Goal: Find specific page/section: Find specific page/section

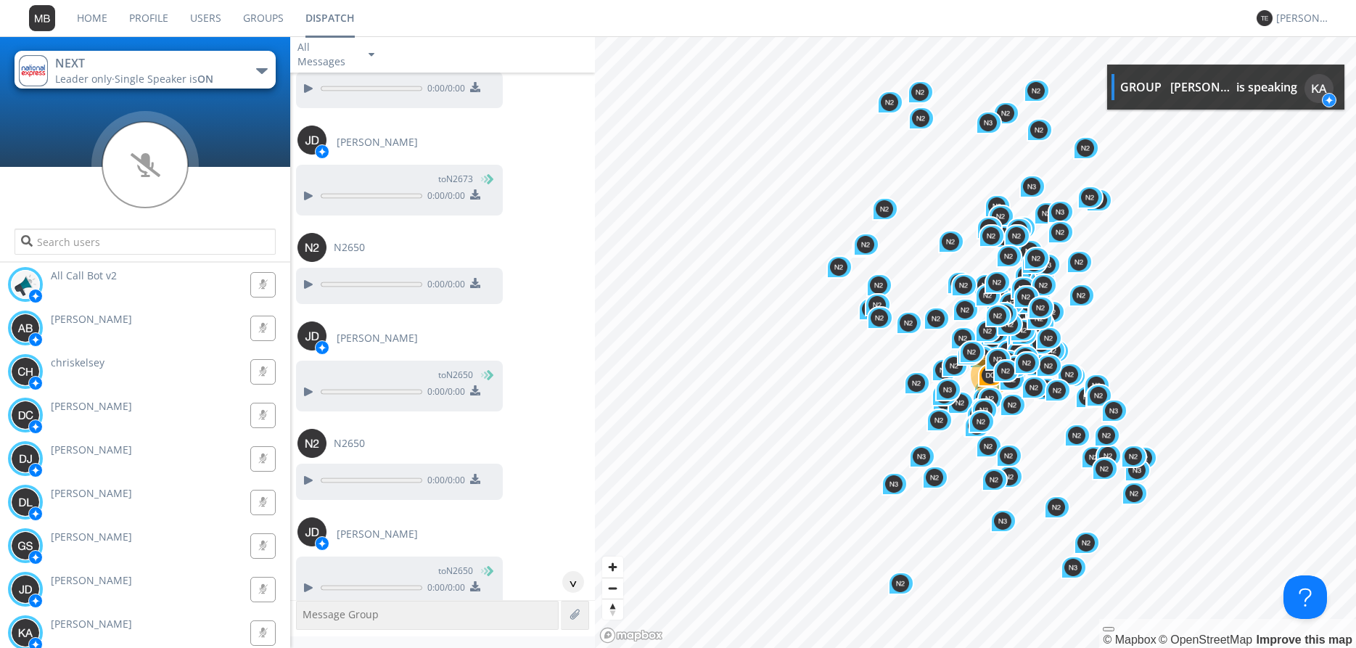
scroll to position [57779, 0]
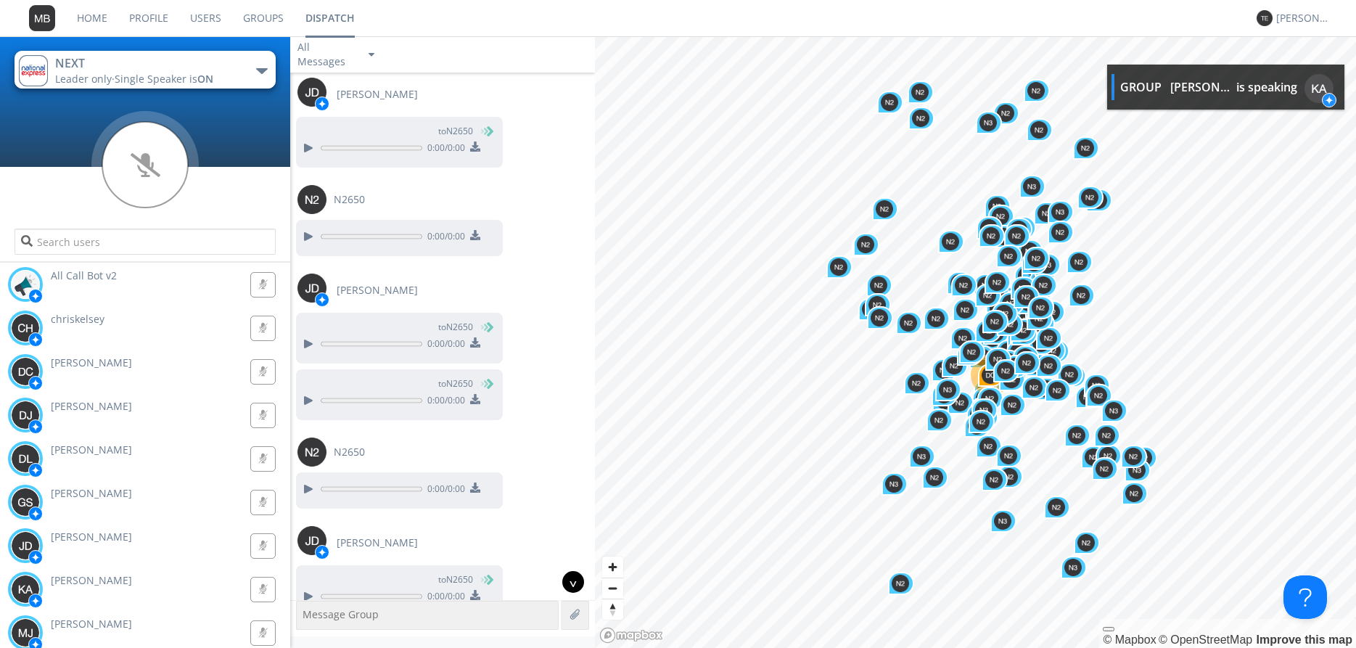
click at [573, 587] on div "^" at bounding box center [573, 582] width 22 height 22
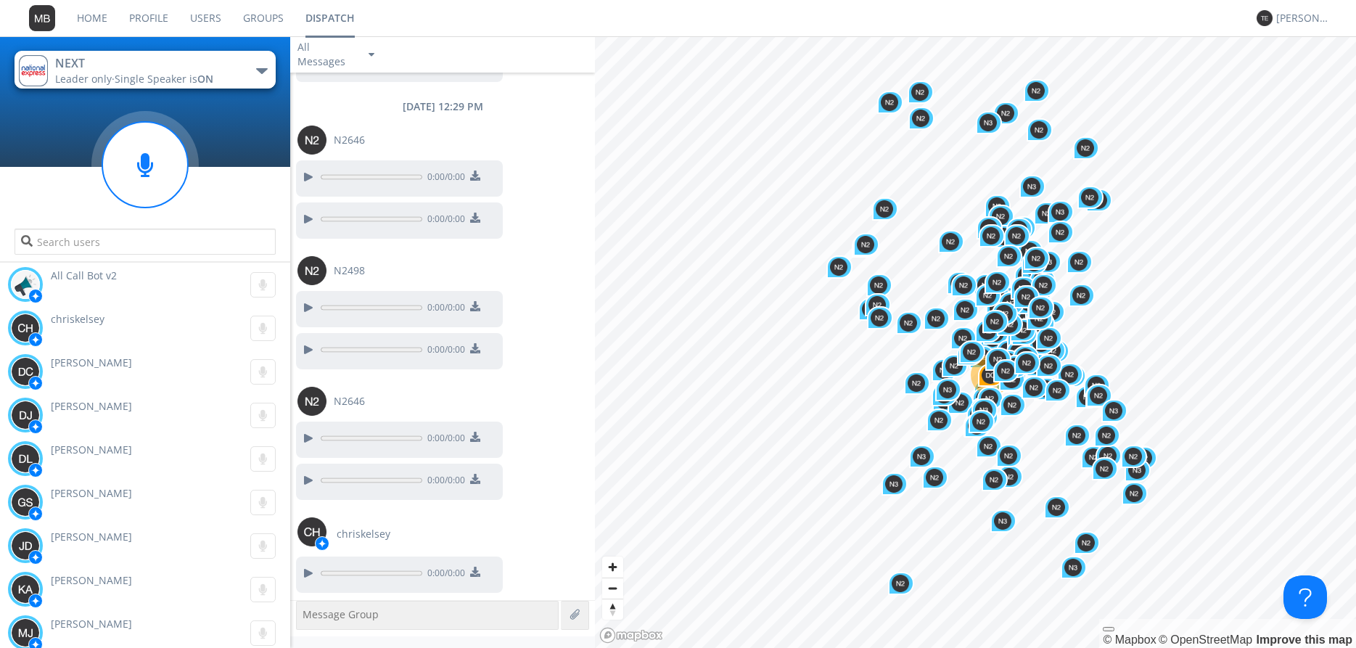
scroll to position [58403, 0]
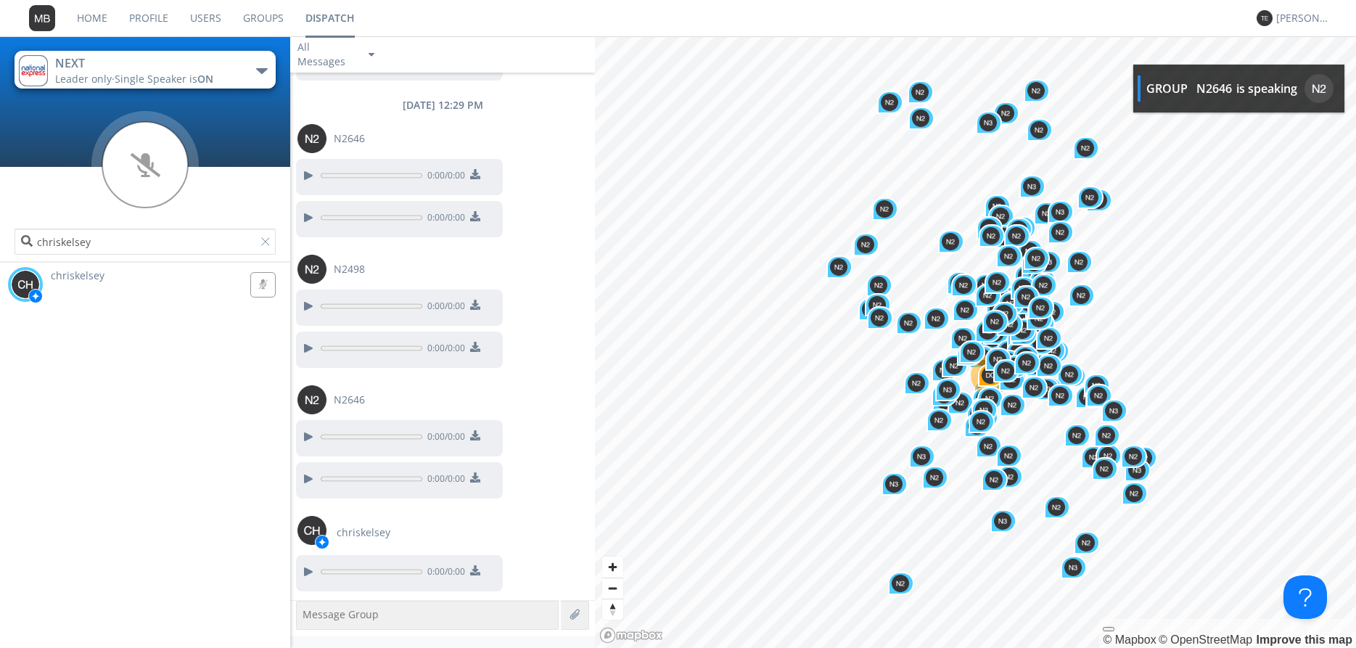
type input "chriskelsey"
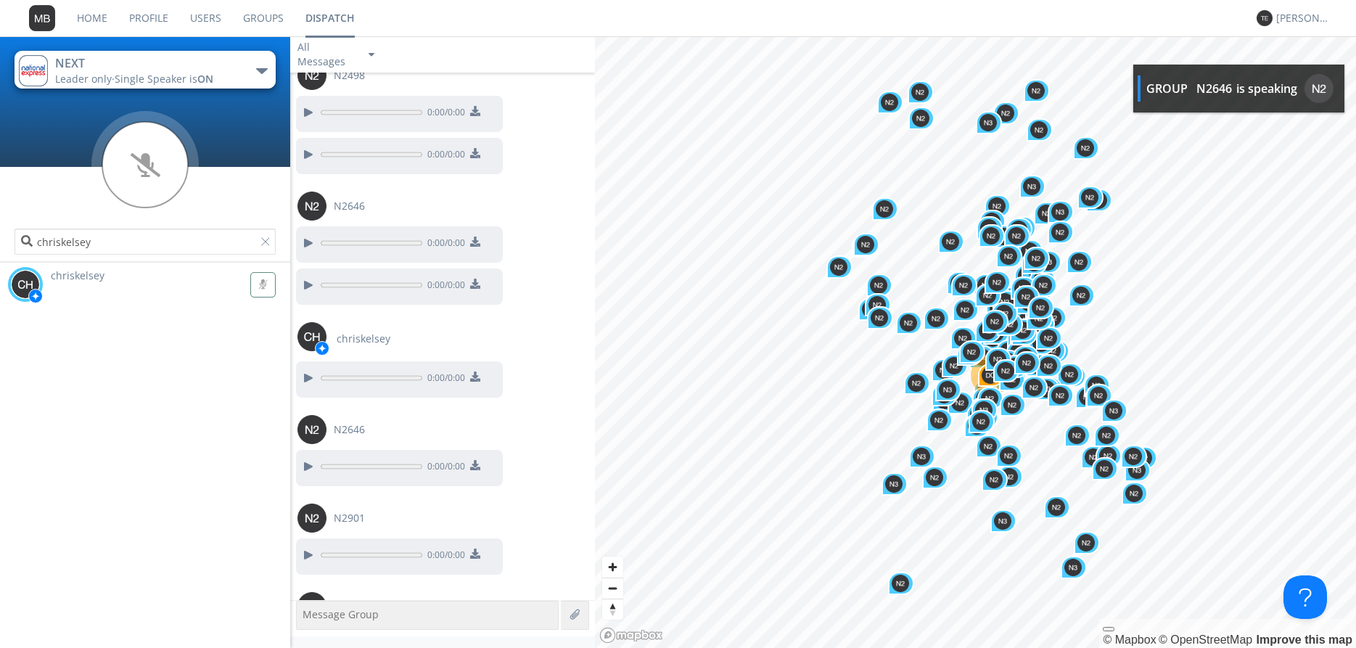
scroll to position [58597, 0]
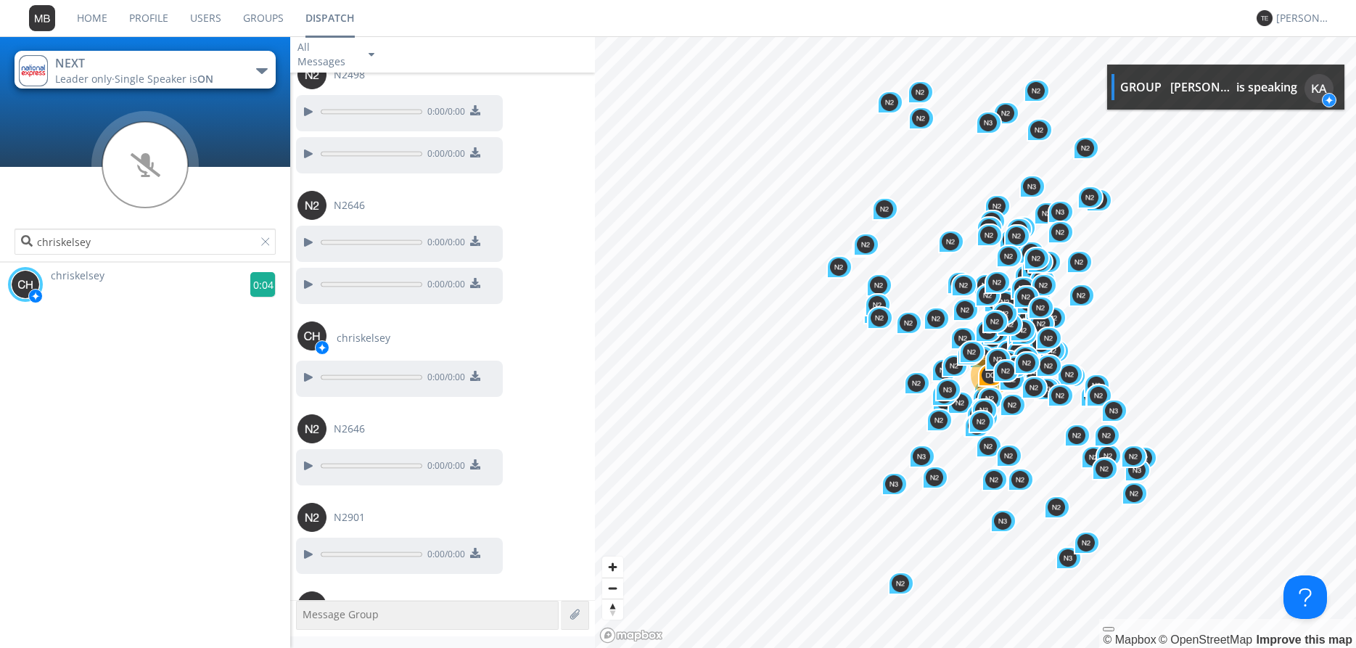
click at [258, 286] on g at bounding box center [262, 284] width 25 height 25
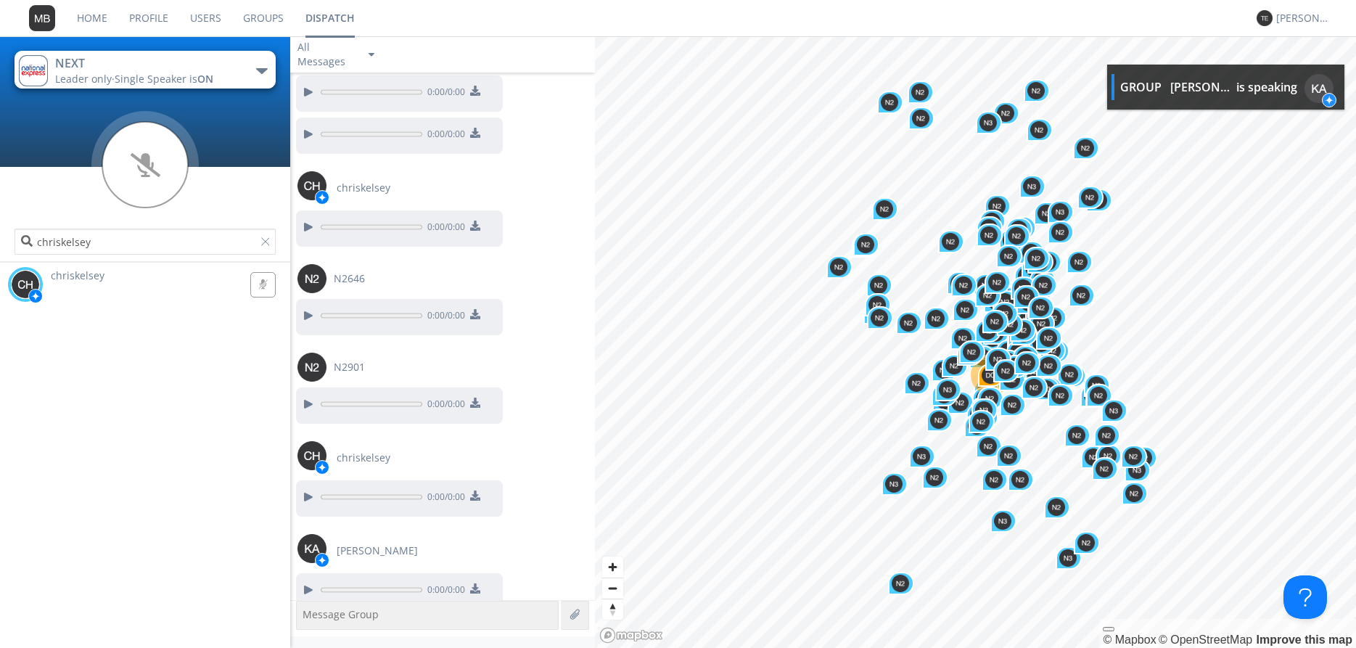
scroll to position [58748, 0]
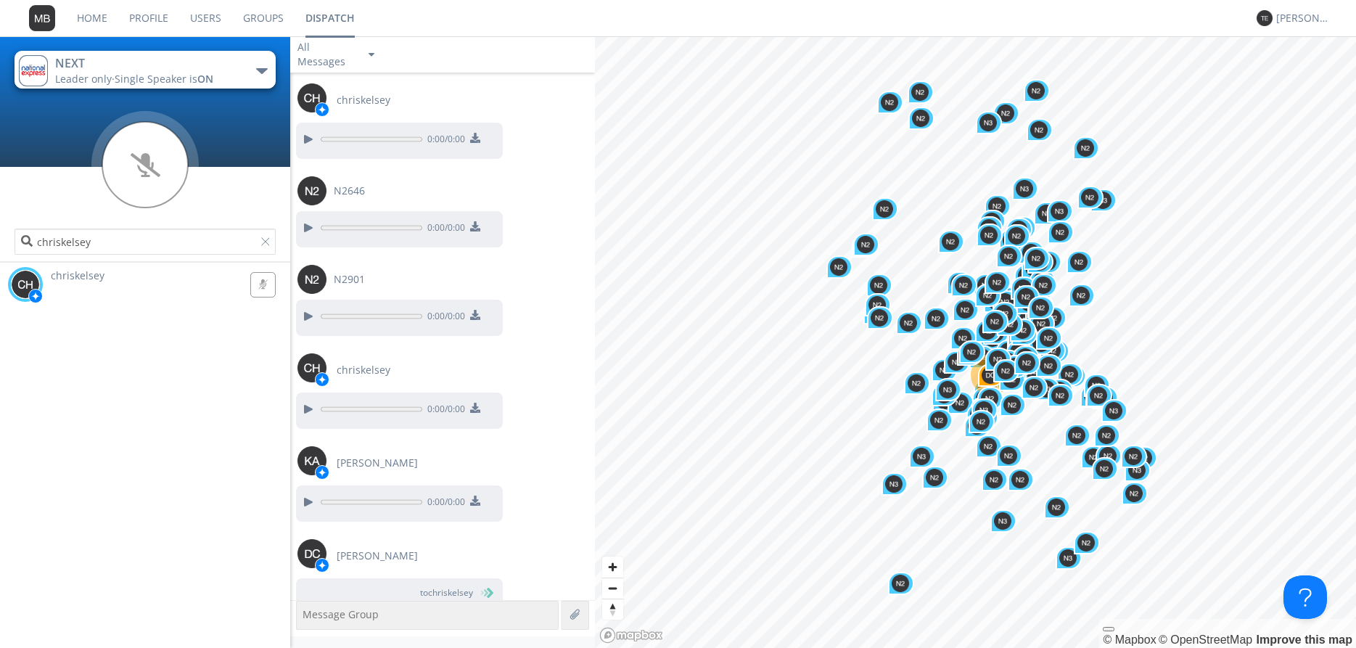
scroll to position [58836, 0]
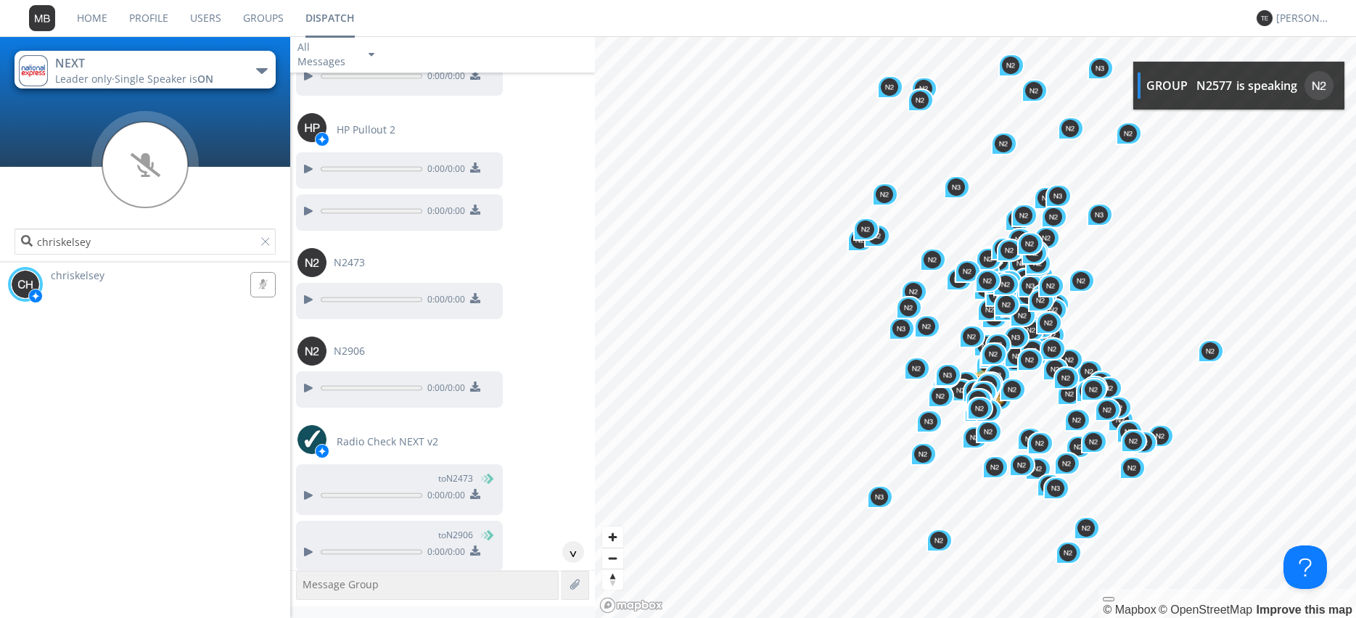
scroll to position [22706, 0]
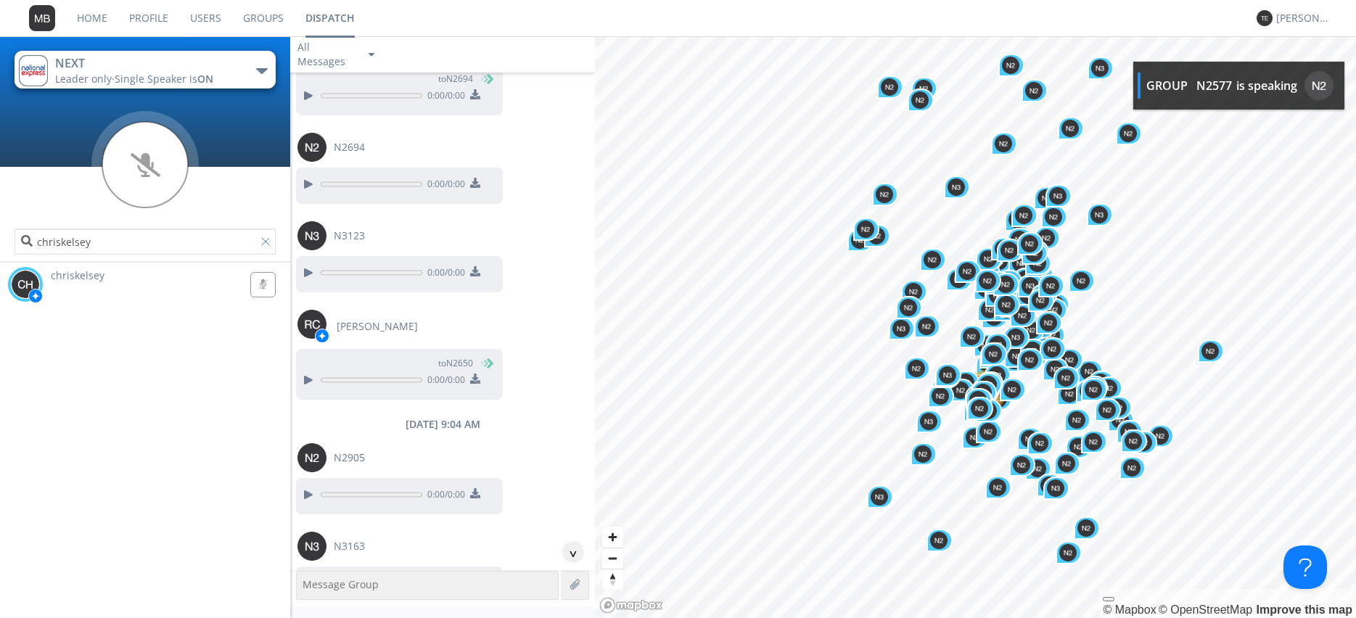
click at [267, 241] on div at bounding box center [268, 244] width 15 height 15
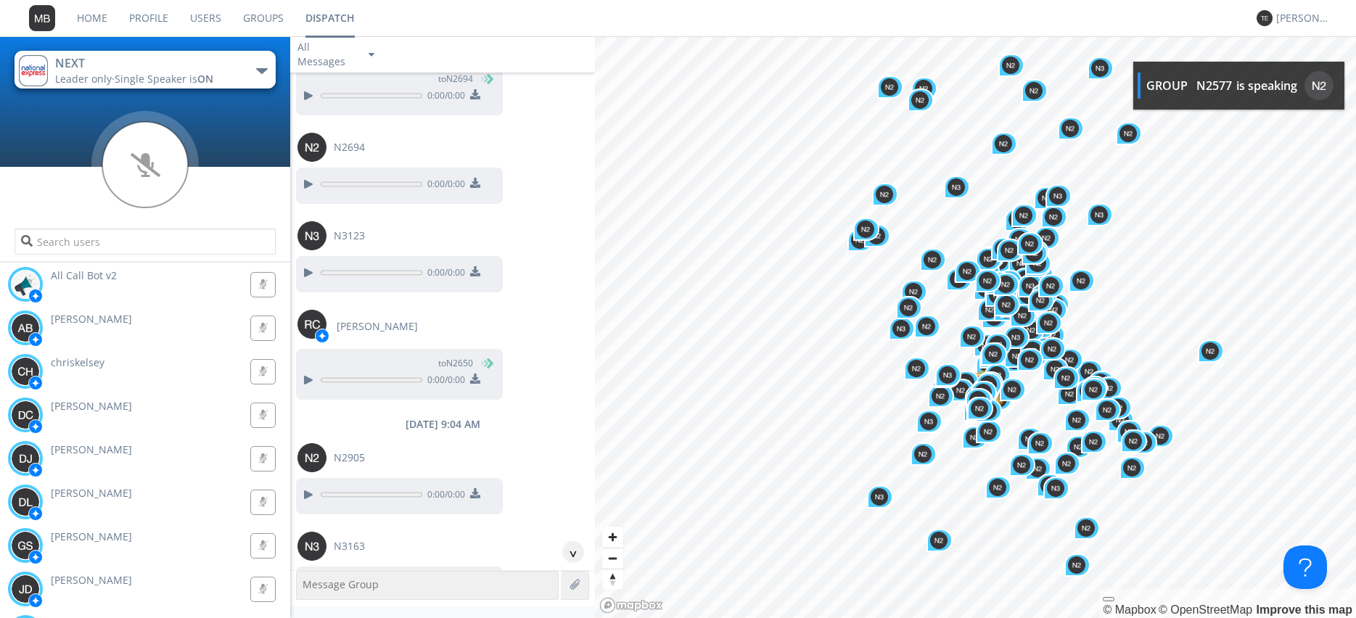
scroll to position [6888, 0]
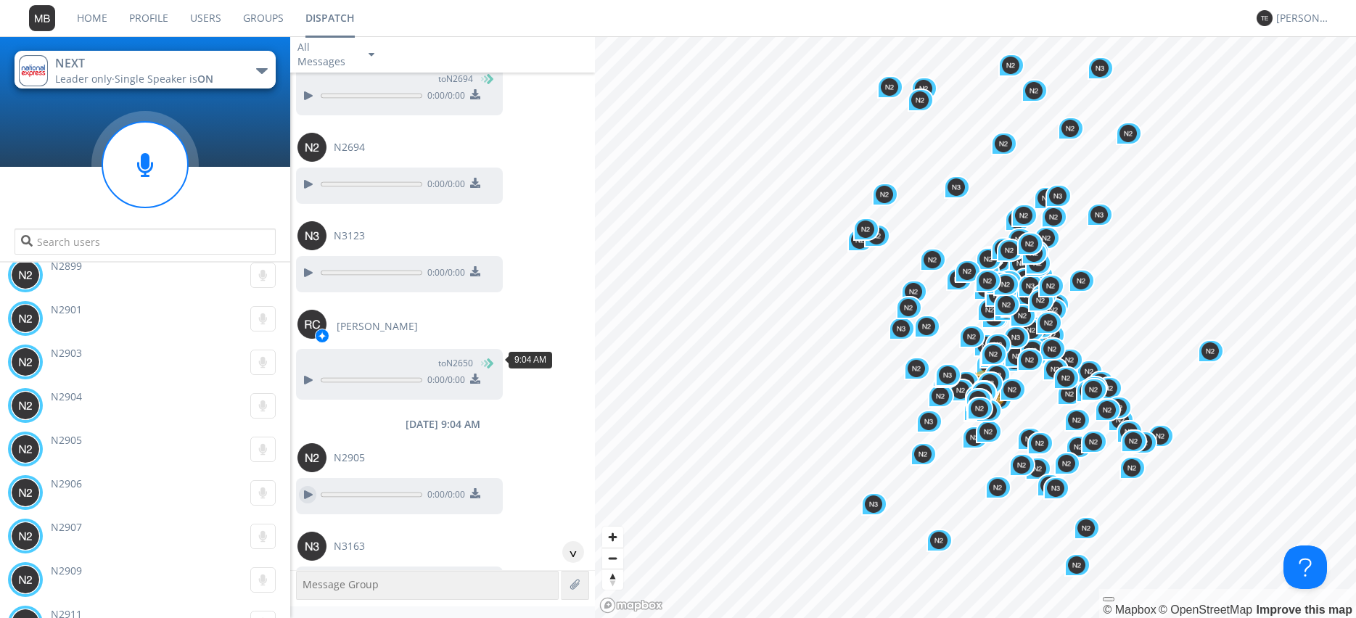
click at [306, 486] on div at bounding box center [307, 494] width 17 height 17
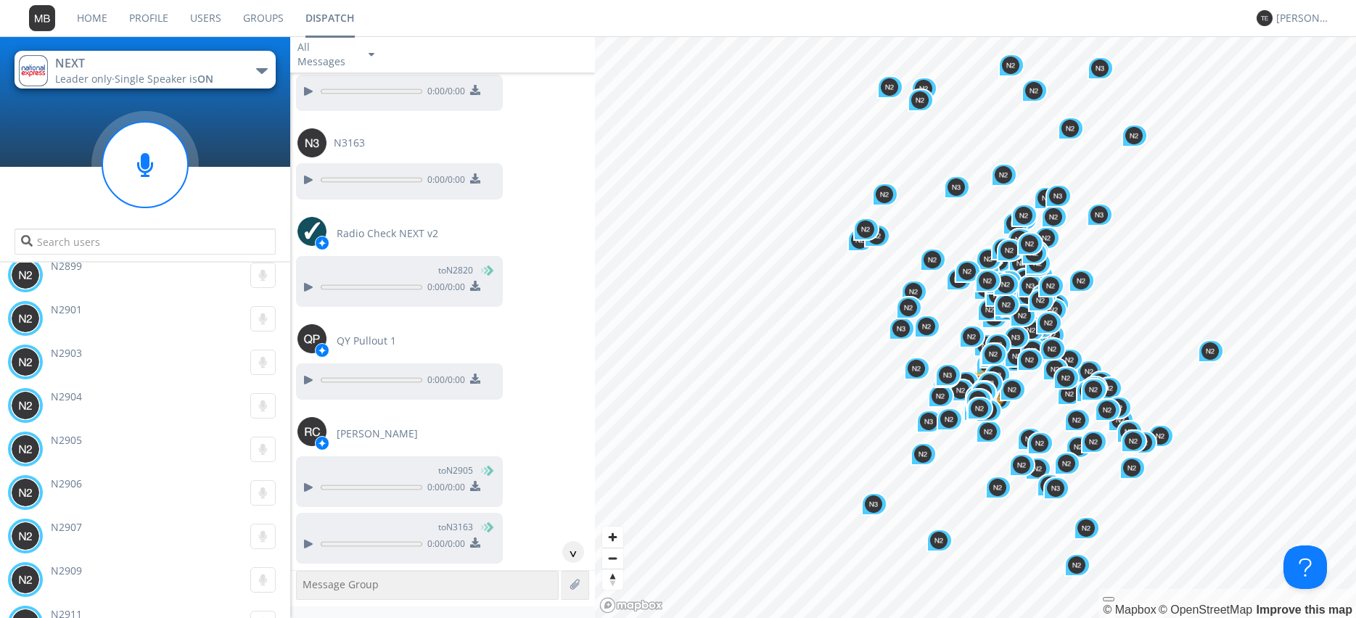
scroll to position [23533, 0]
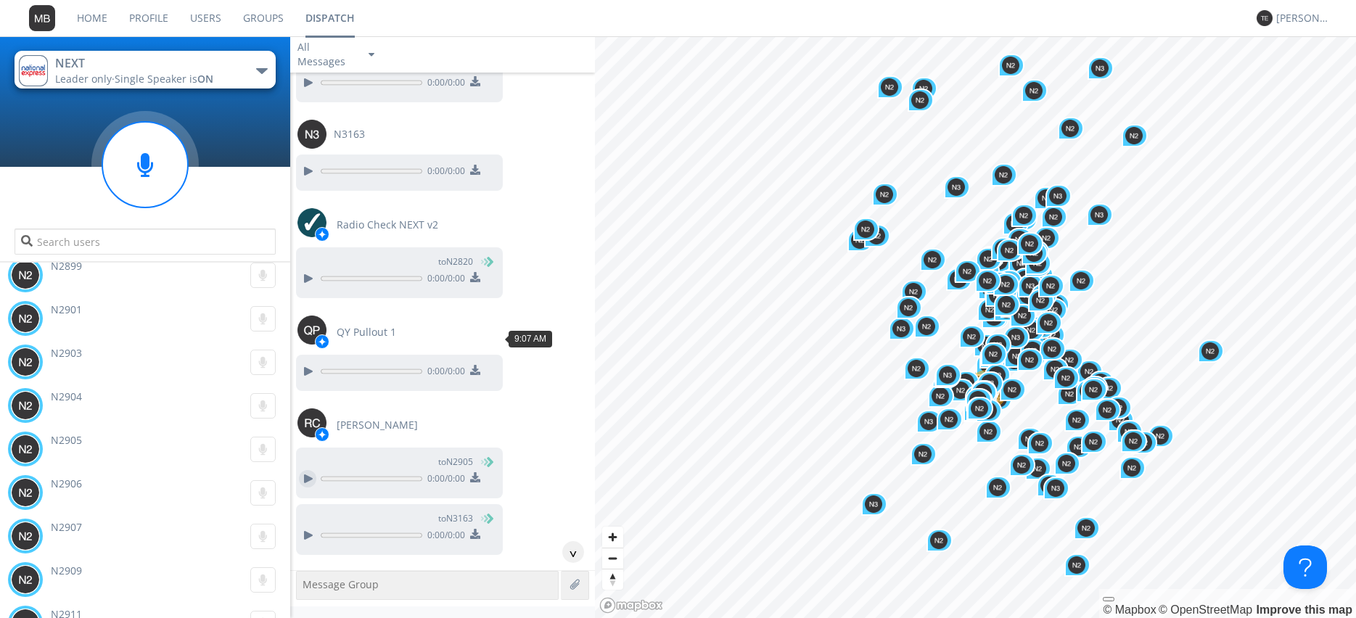
click at [302, 470] on div at bounding box center [307, 478] width 17 height 17
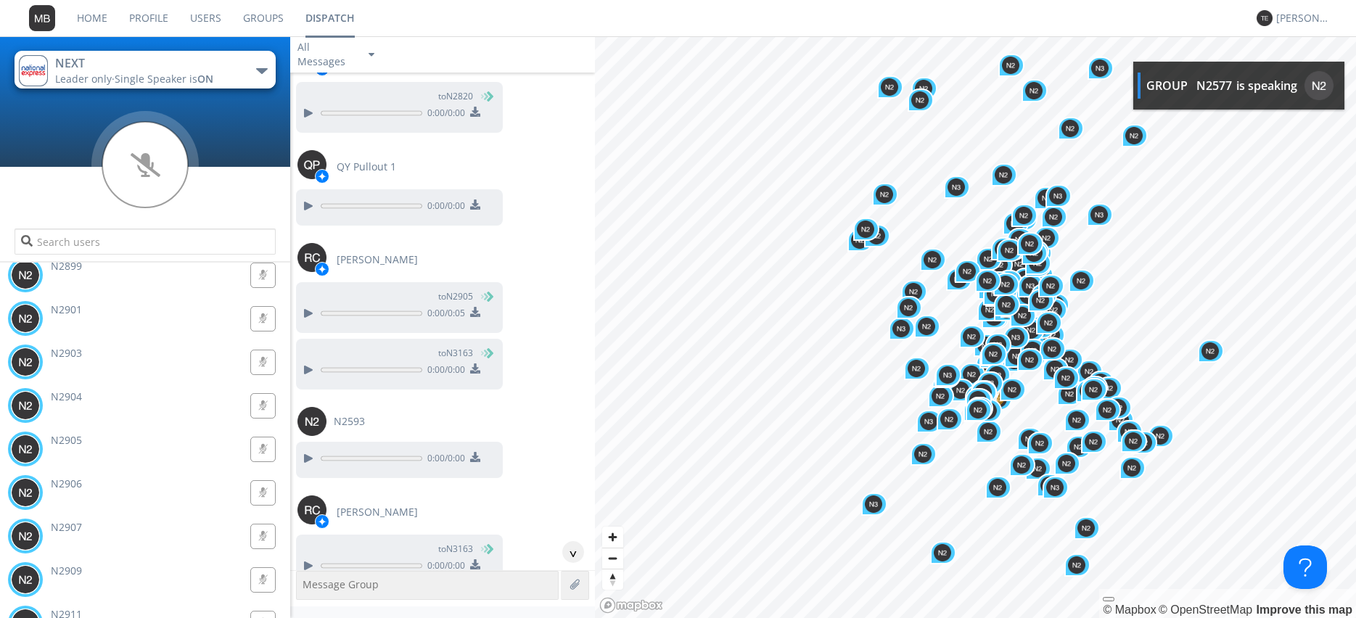
scroll to position [23782, 0]
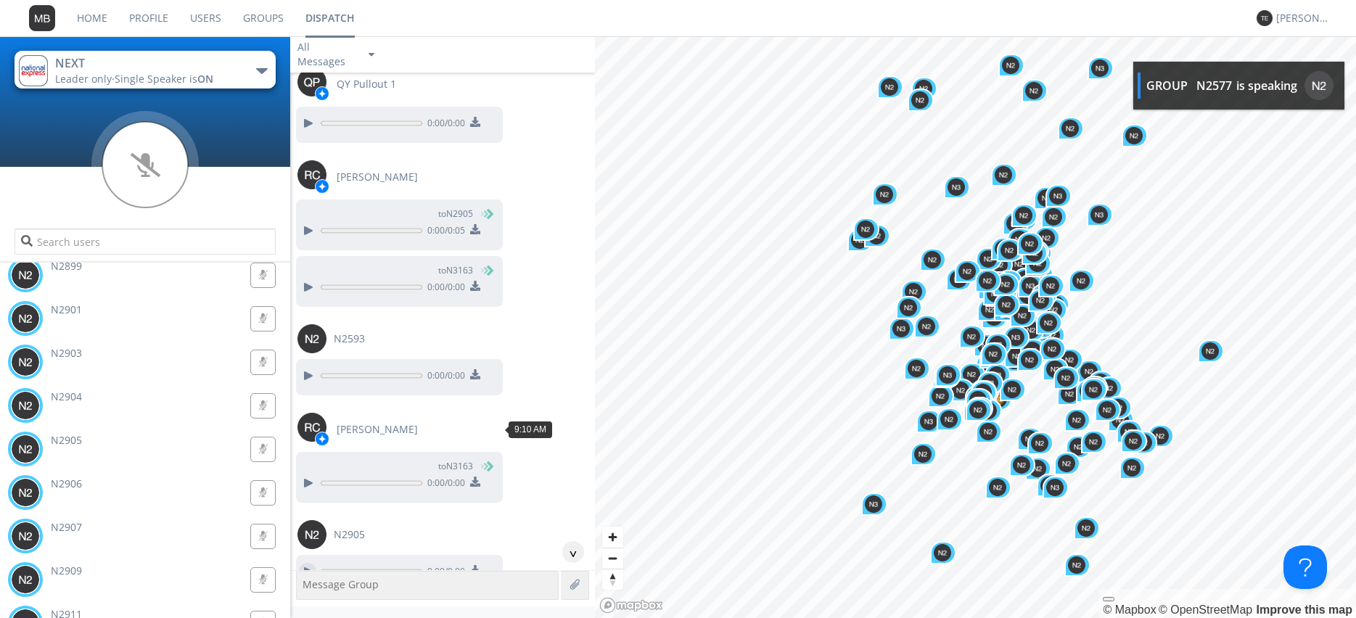
click at [305, 563] on div at bounding box center [307, 571] width 17 height 17
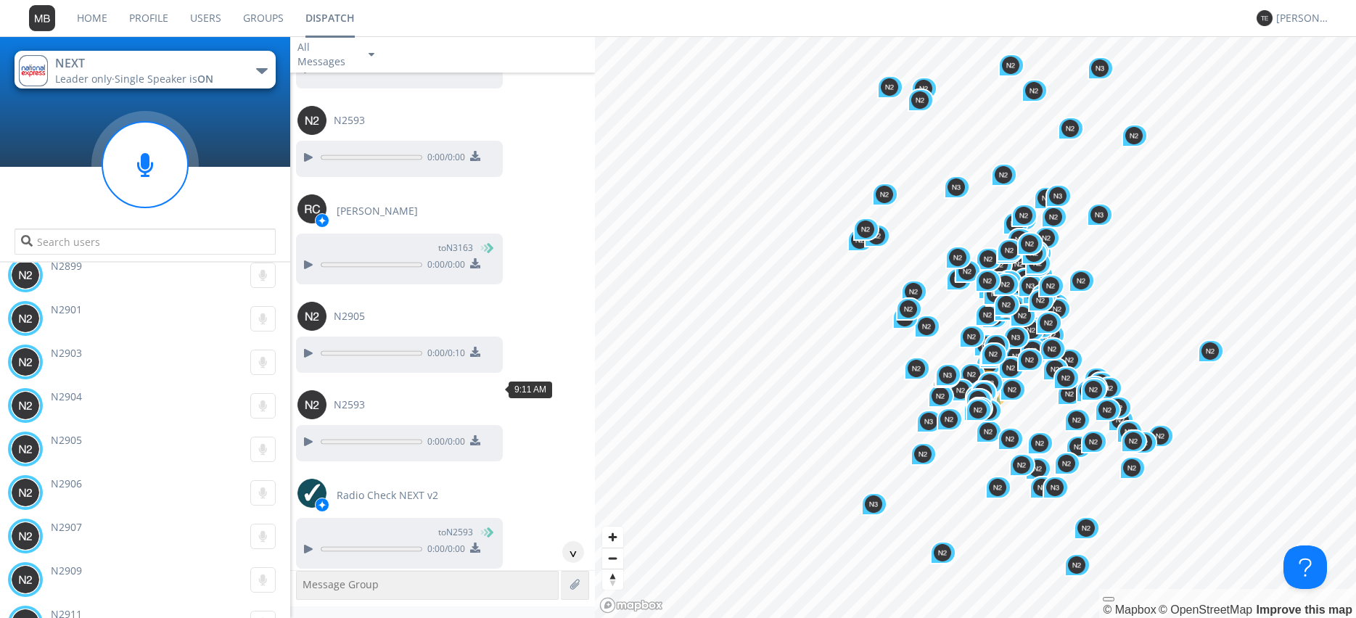
scroll to position [24030, 0]
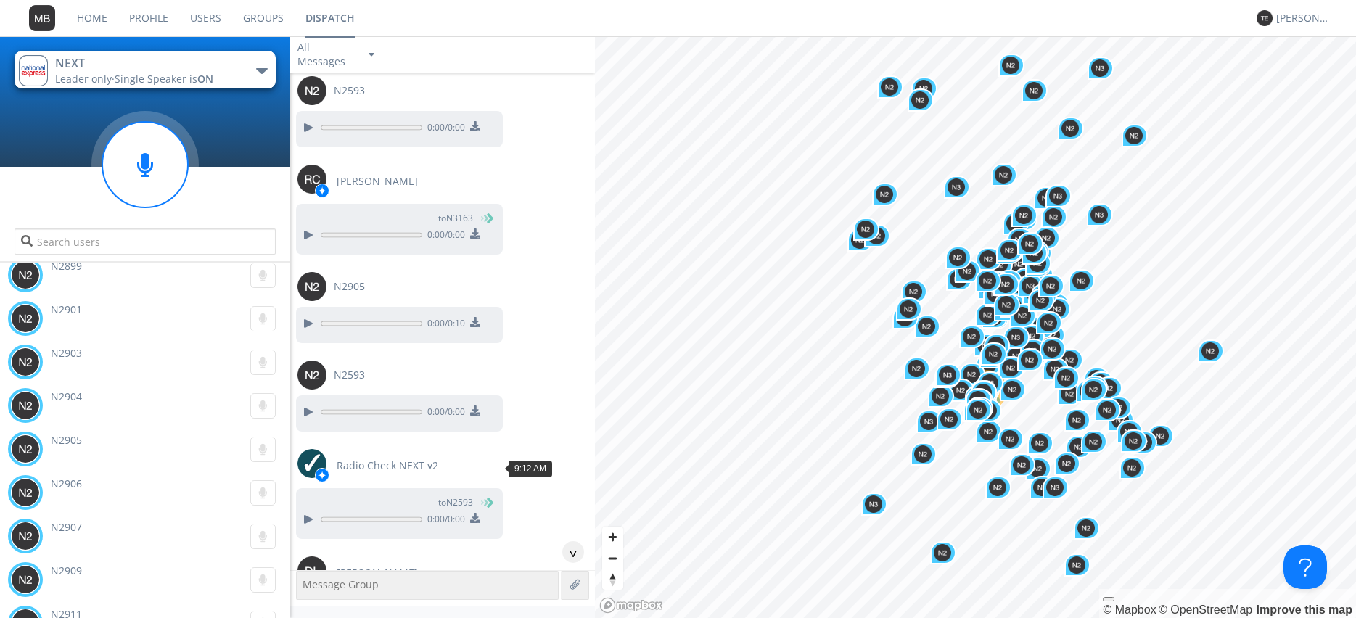
click at [311, 604] on div at bounding box center [307, 612] width 17 height 17
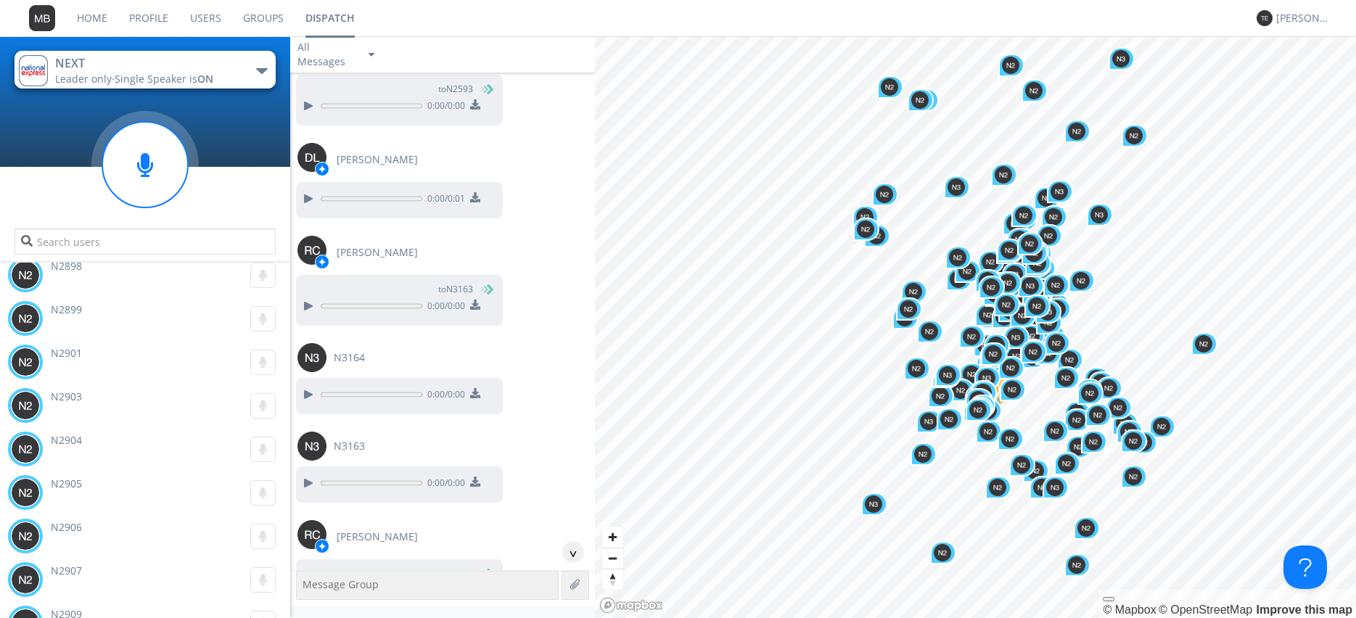
scroll to position [24526, 0]
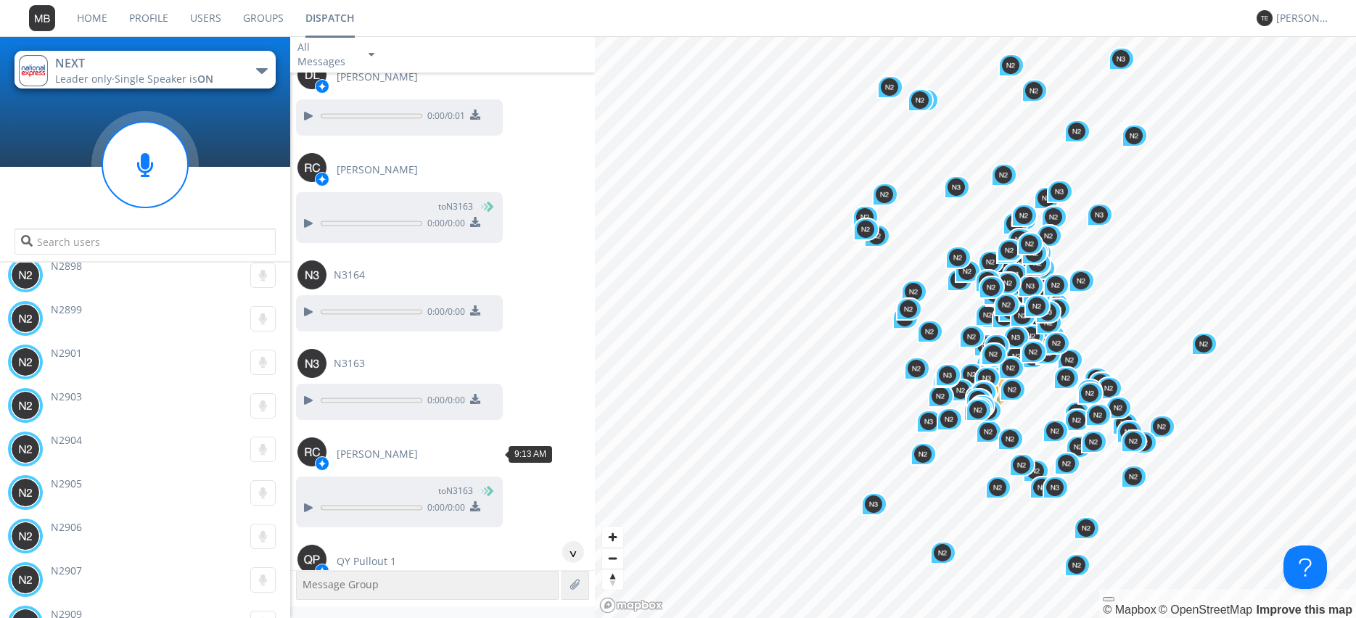
click at [305, 592] on div at bounding box center [307, 600] width 17 height 17
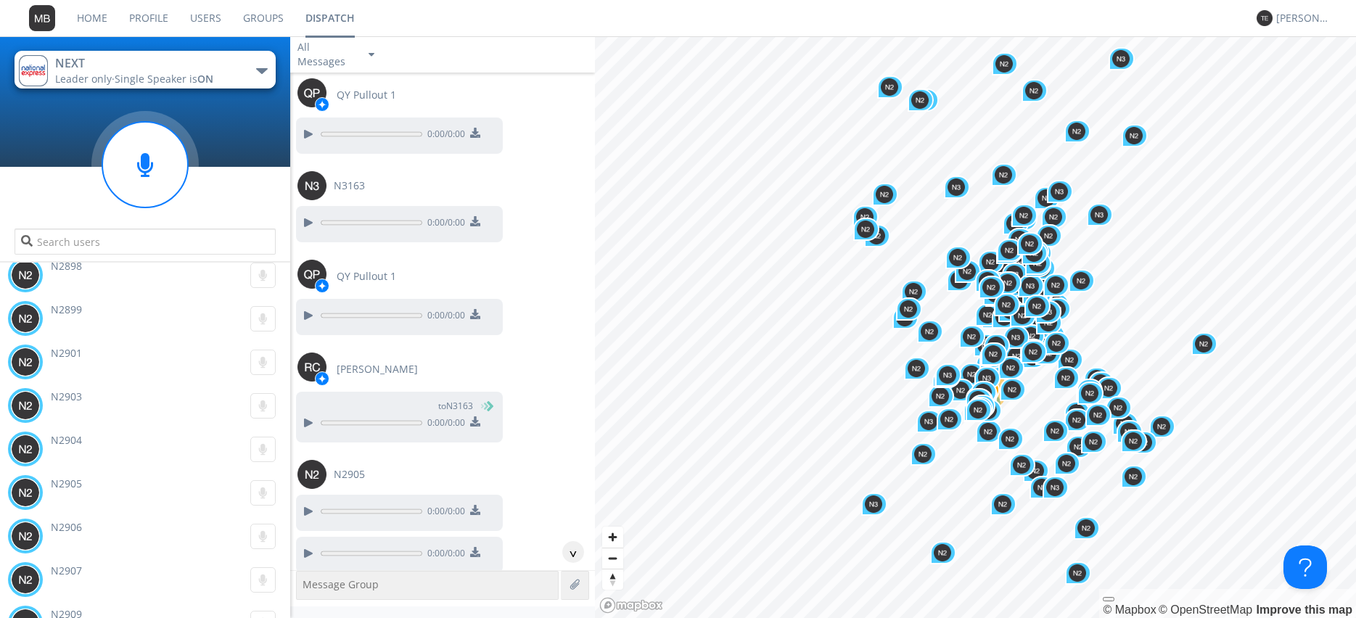
scroll to position [25270, 0]
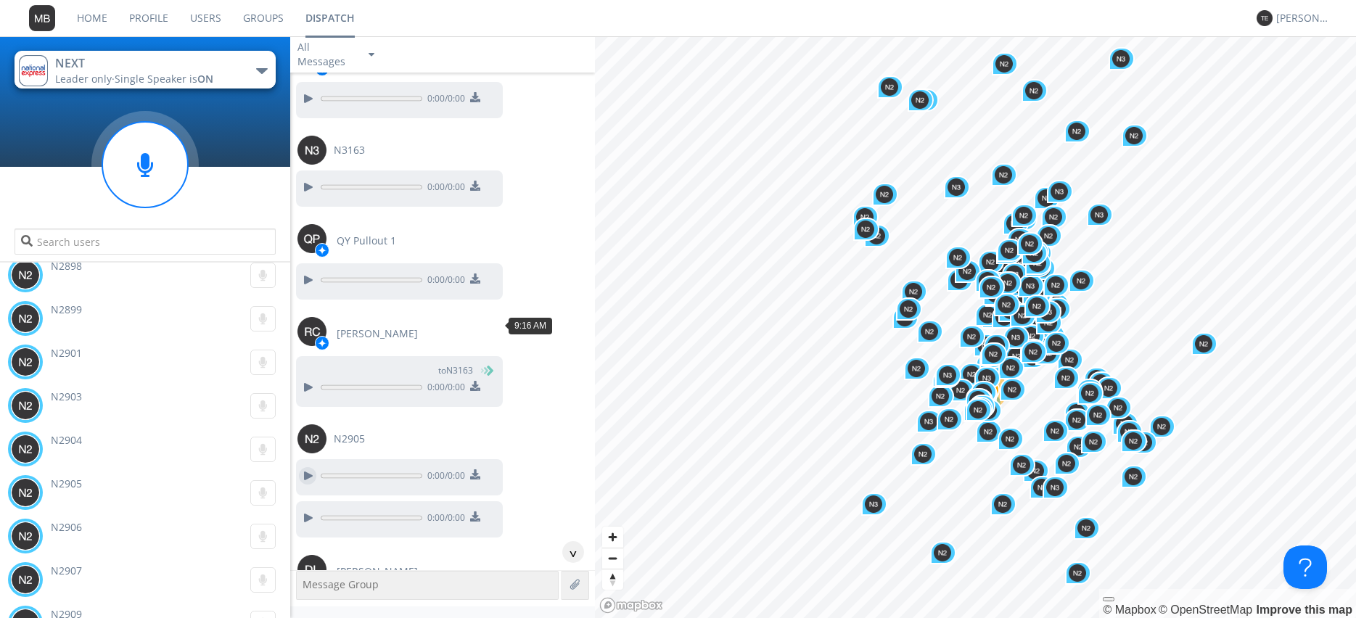
click at [305, 467] on div at bounding box center [307, 475] width 17 height 17
click at [302, 509] on div at bounding box center [307, 517] width 17 height 17
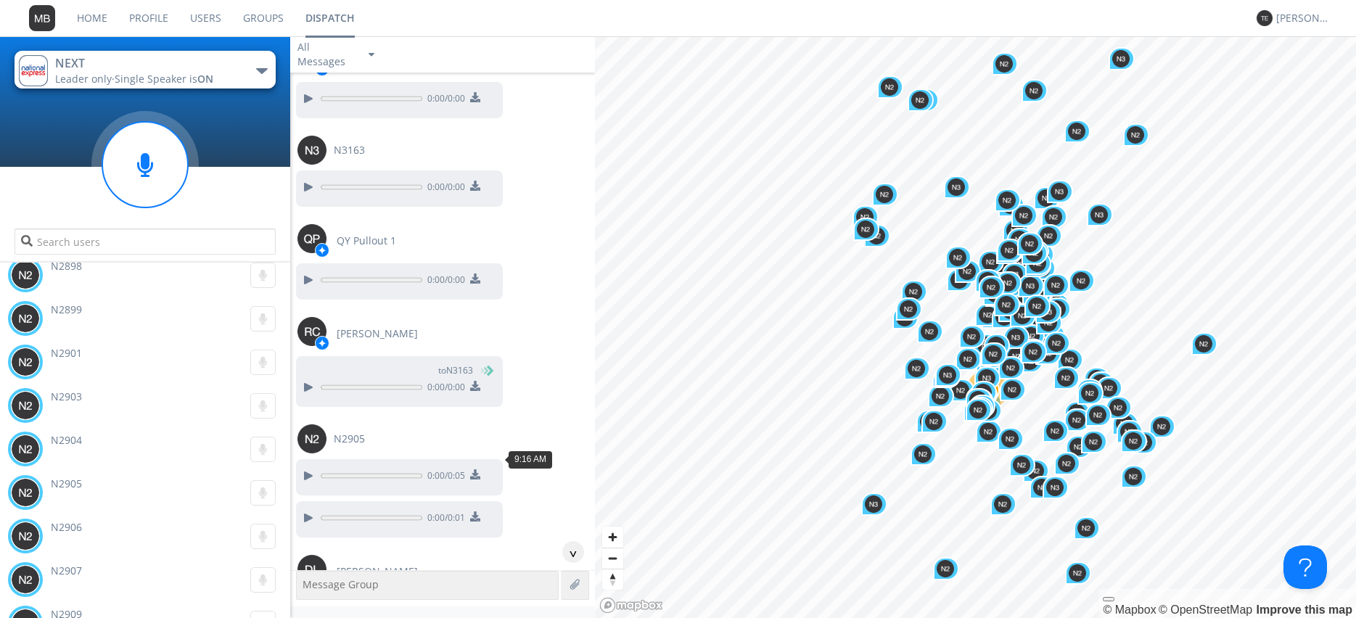
click at [305, 602] on div at bounding box center [307, 610] width 17 height 17
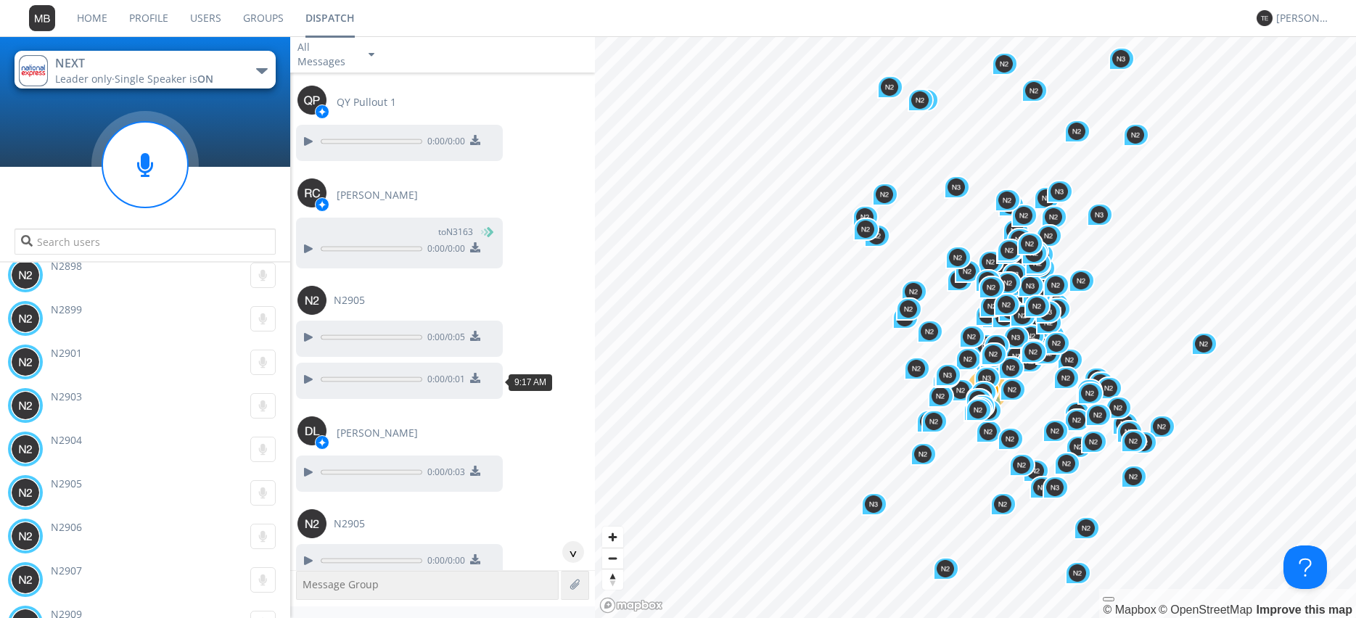
scroll to position [25436, 0]
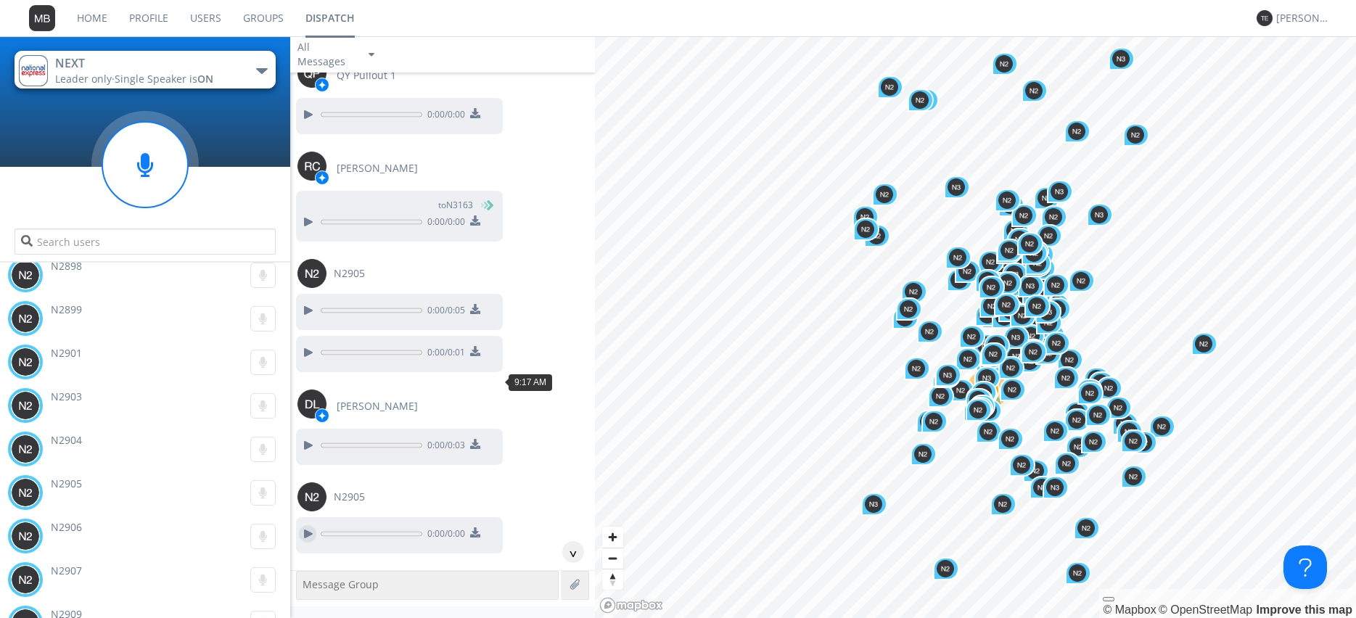
click at [304, 525] on div at bounding box center [307, 533] width 17 height 17
click at [307, 525] on div at bounding box center [307, 533] width 17 height 17
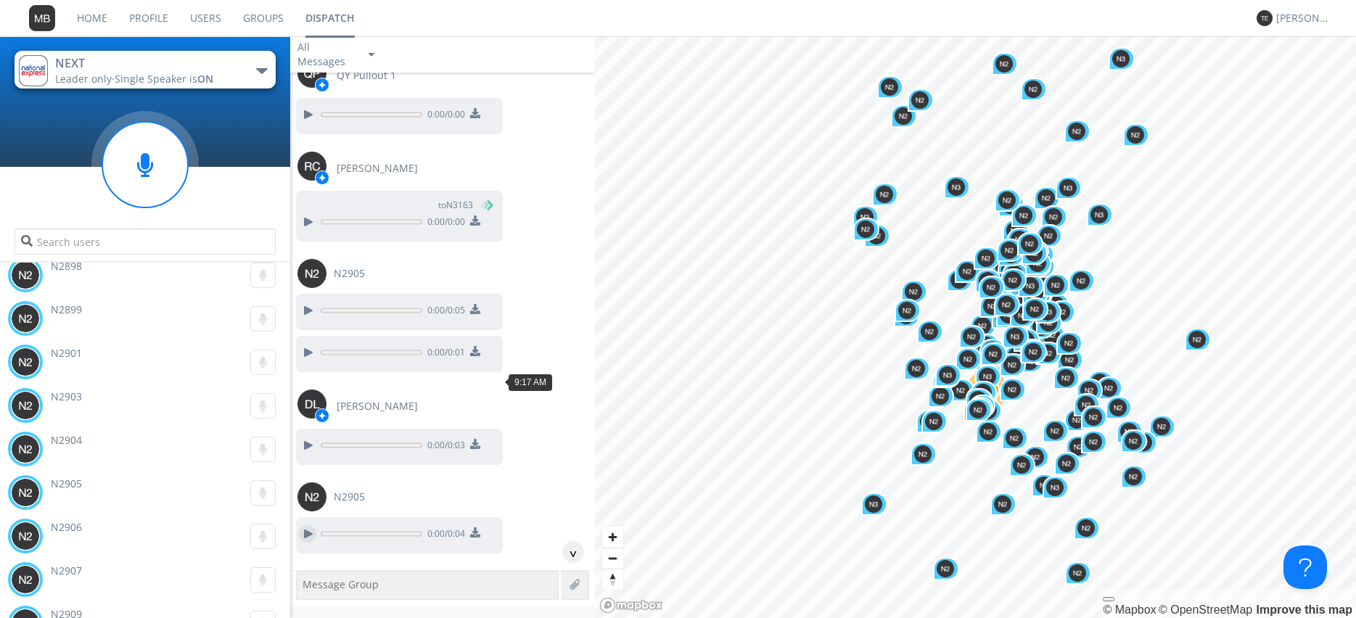
click at [304, 525] on div at bounding box center [307, 533] width 17 height 17
click at [311, 437] on div at bounding box center [307, 445] width 17 height 17
click at [302, 525] on div at bounding box center [307, 533] width 17 height 17
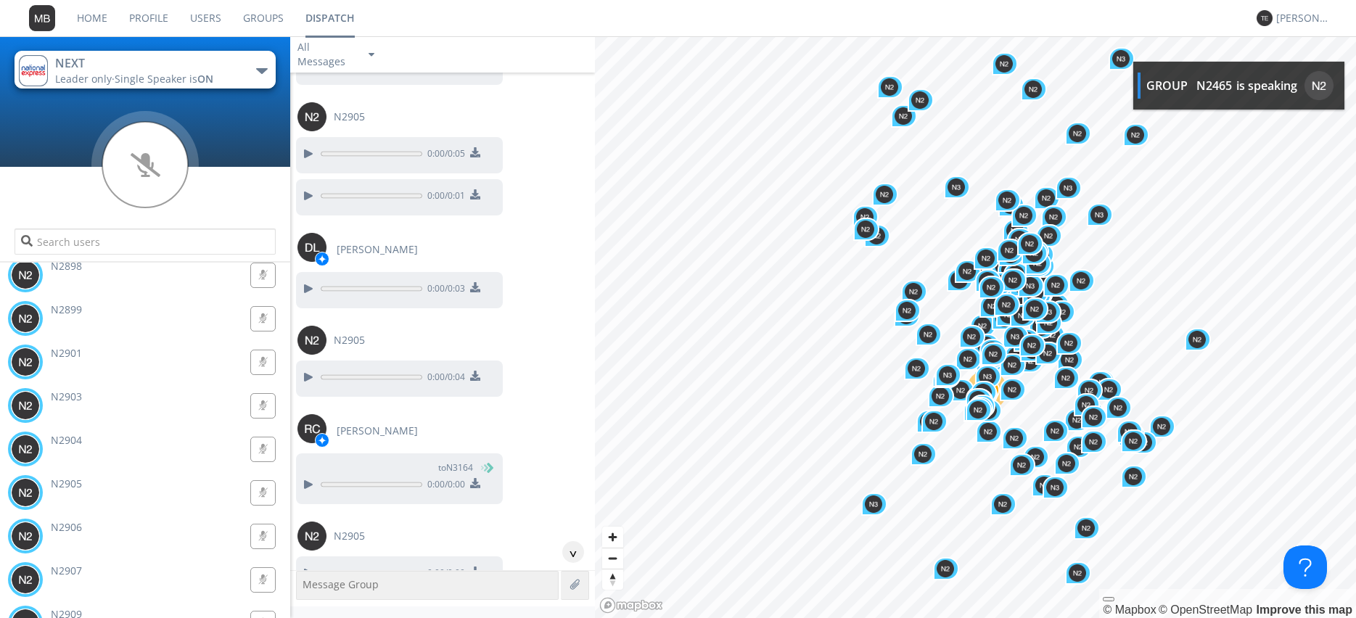
scroll to position [25601, 0]
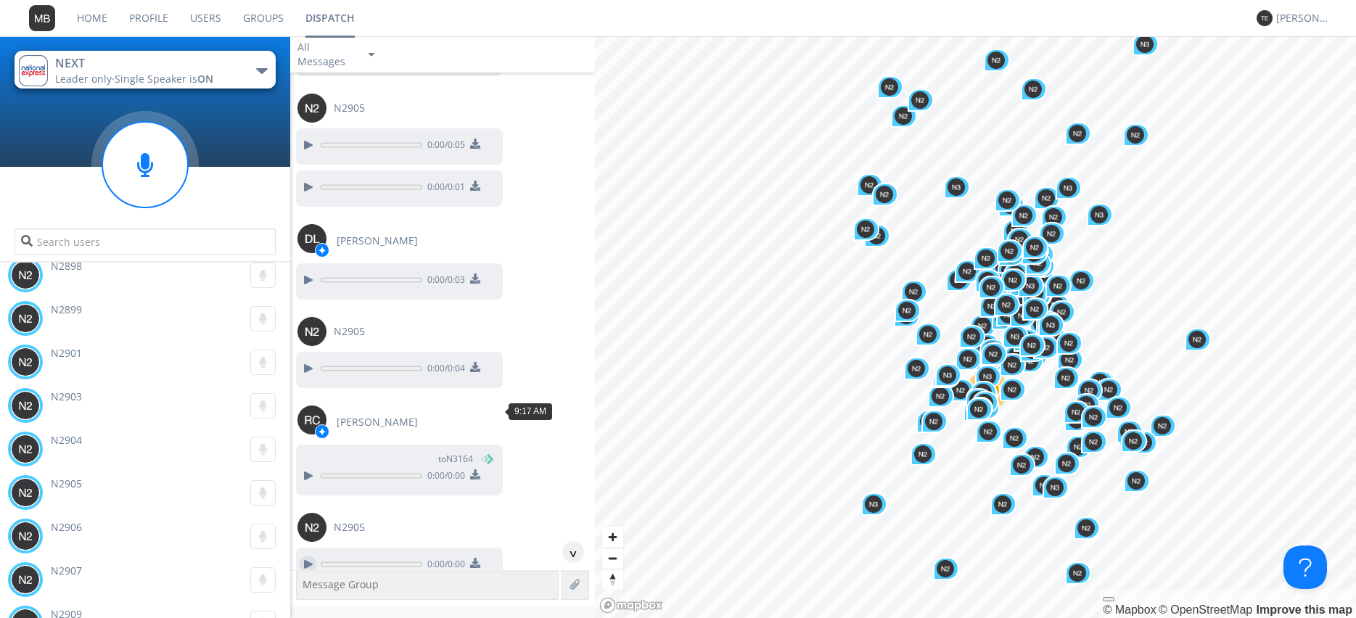
click at [306, 556] on div at bounding box center [307, 564] width 17 height 17
click at [301, 360] on div at bounding box center [307, 368] width 17 height 17
click at [308, 556] on div at bounding box center [307, 564] width 17 height 17
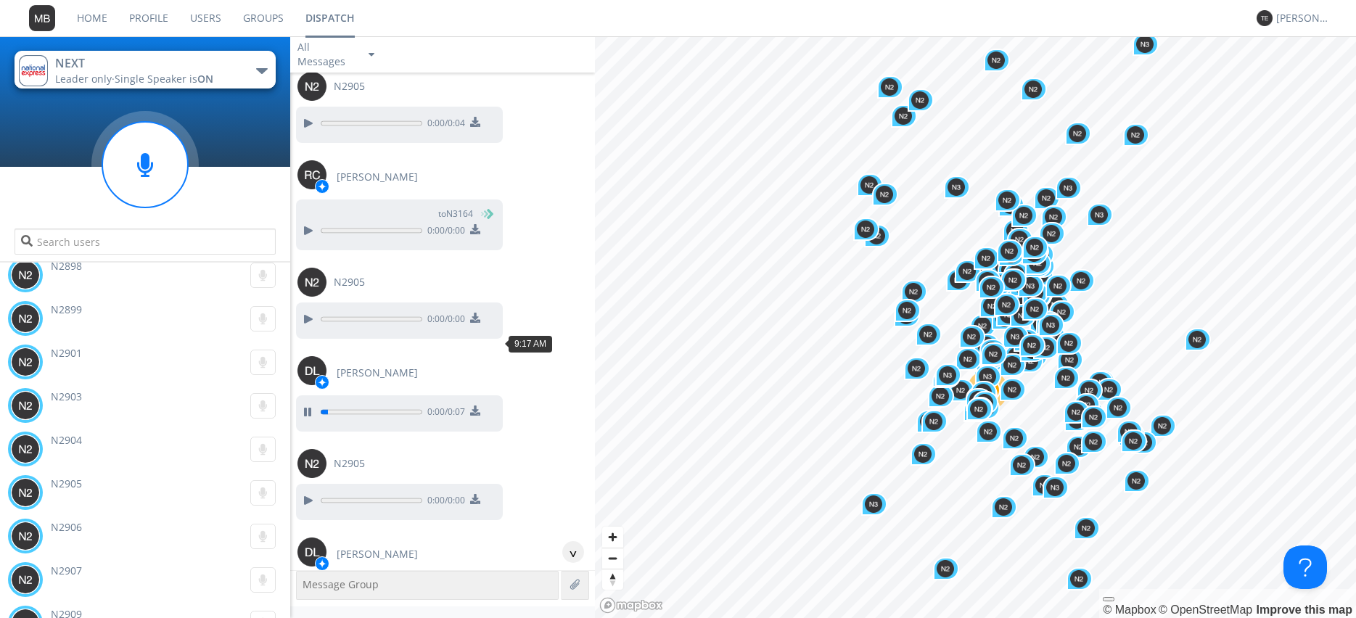
scroll to position [25849, 0]
click at [307, 489] on div at bounding box center [307, 497] width 17 height 17
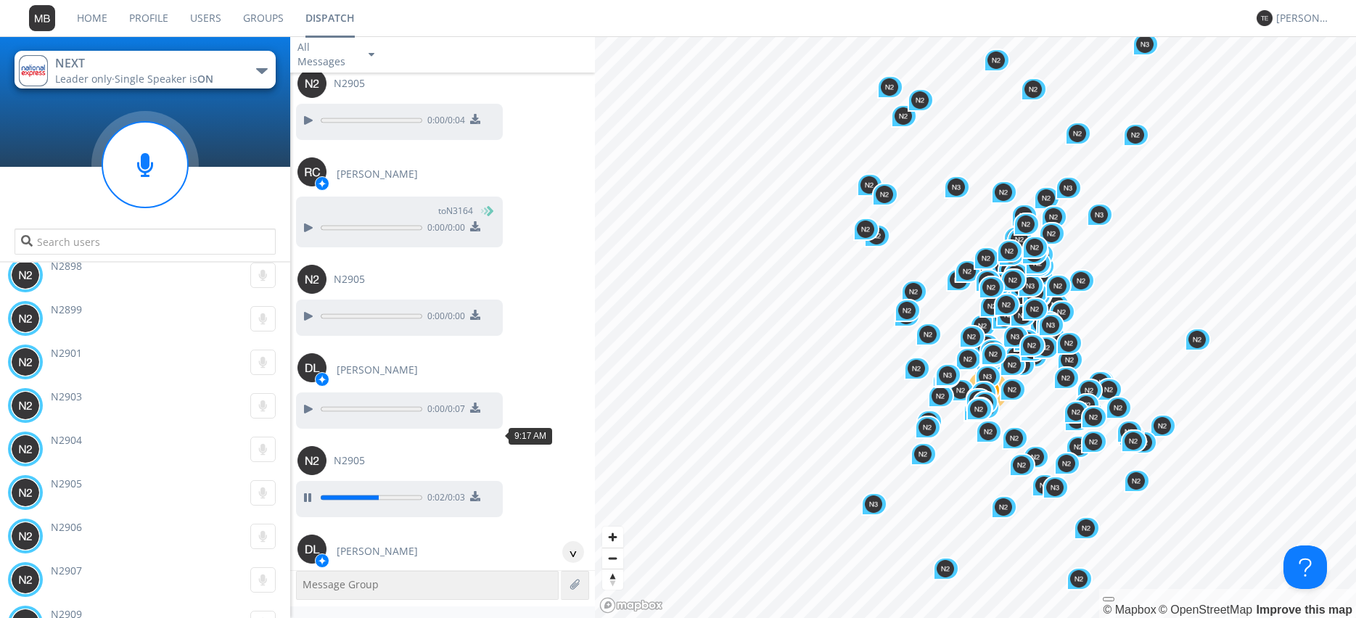
click at [304, 582] on div at bounding box center [307, 590] width 17 height 17
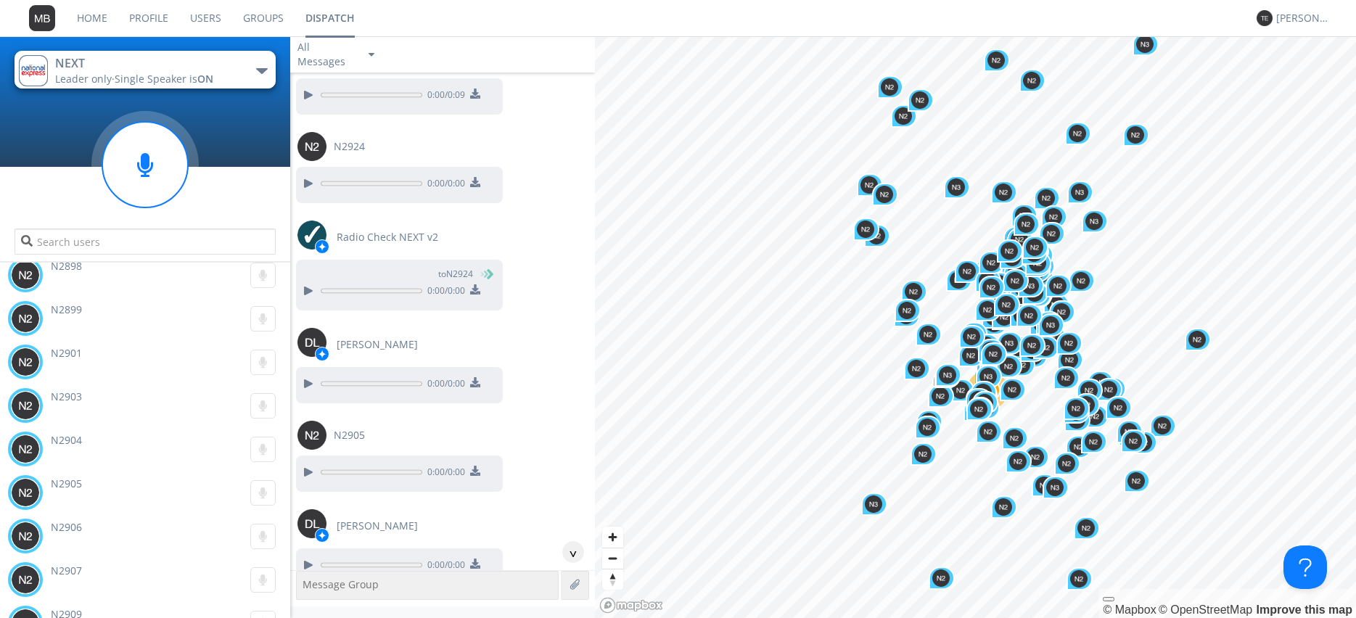
scroll to position [26346, 0]
click at [307, 463] on div at bounding box center [307, 471] width 17 height 17
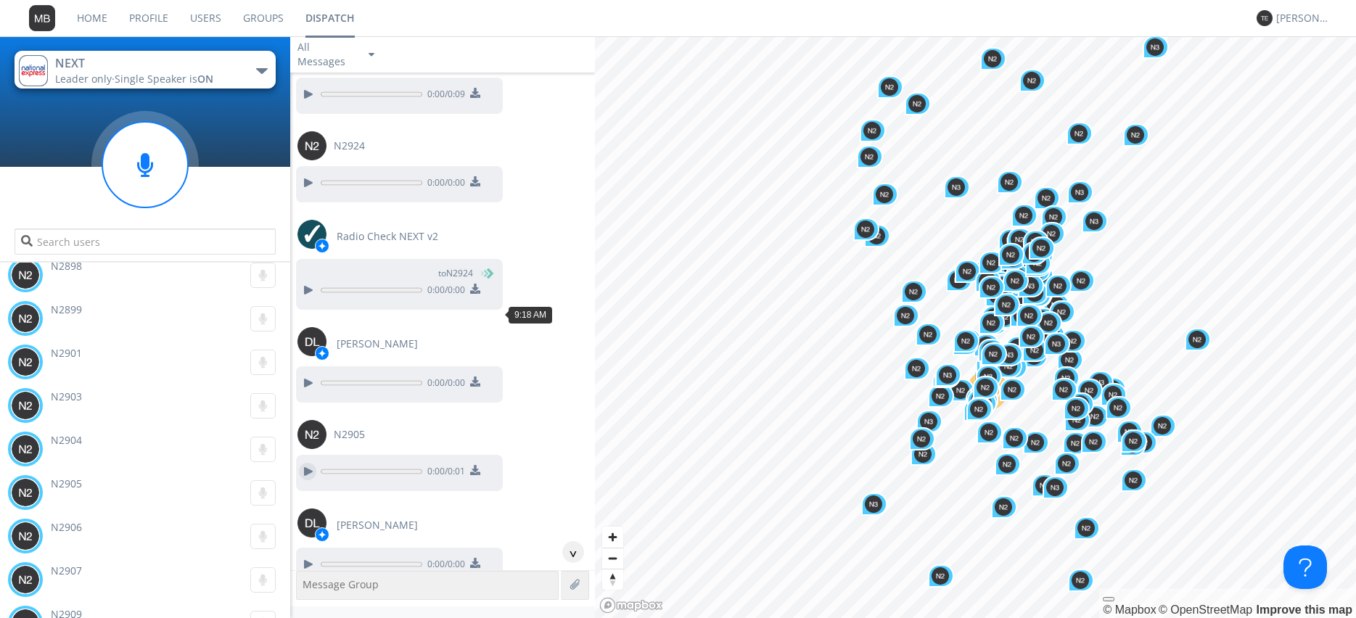
click at [302, 463] on div at bounding box center [307, 471] width 17 height 17
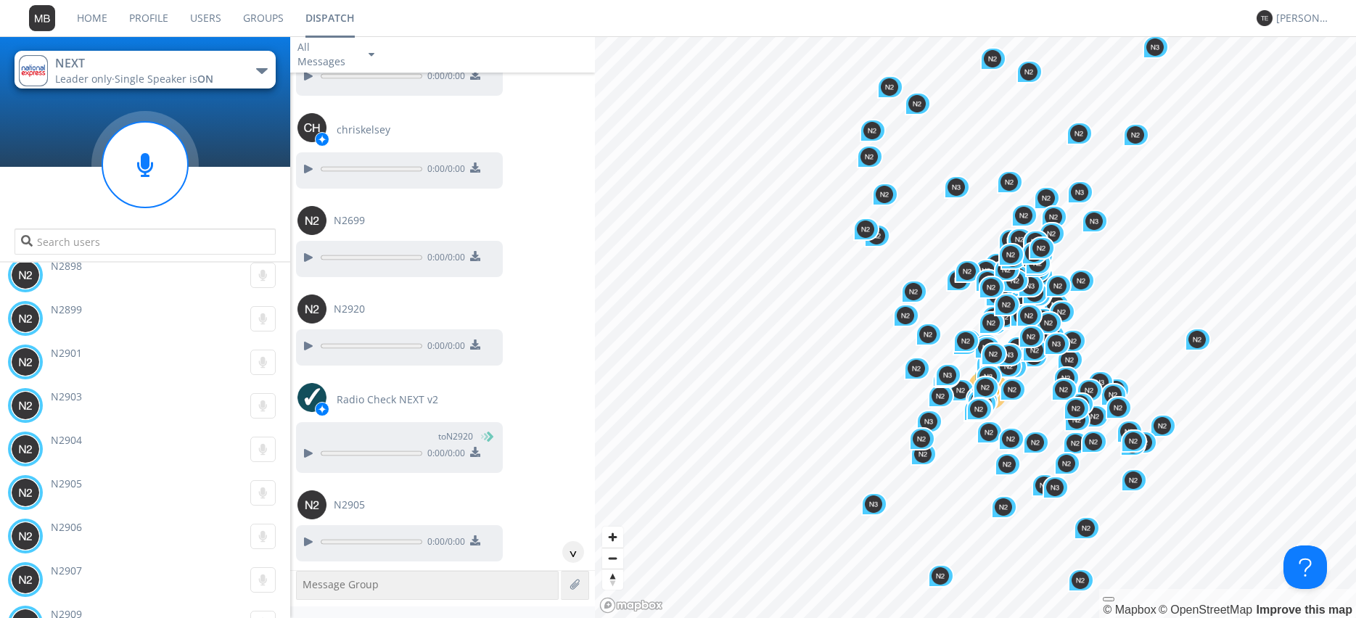
scroll to position [27512, 0]
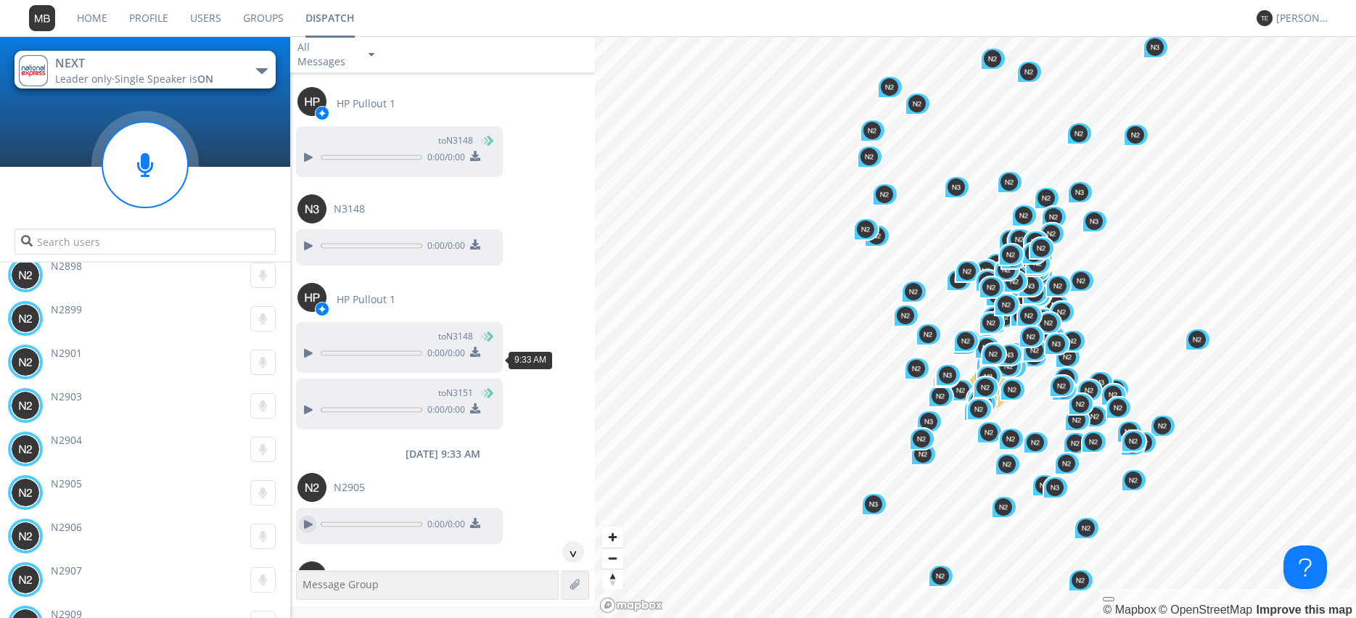
click at [305, 516] on div at bounding box center [307, 524] width 17 height 17
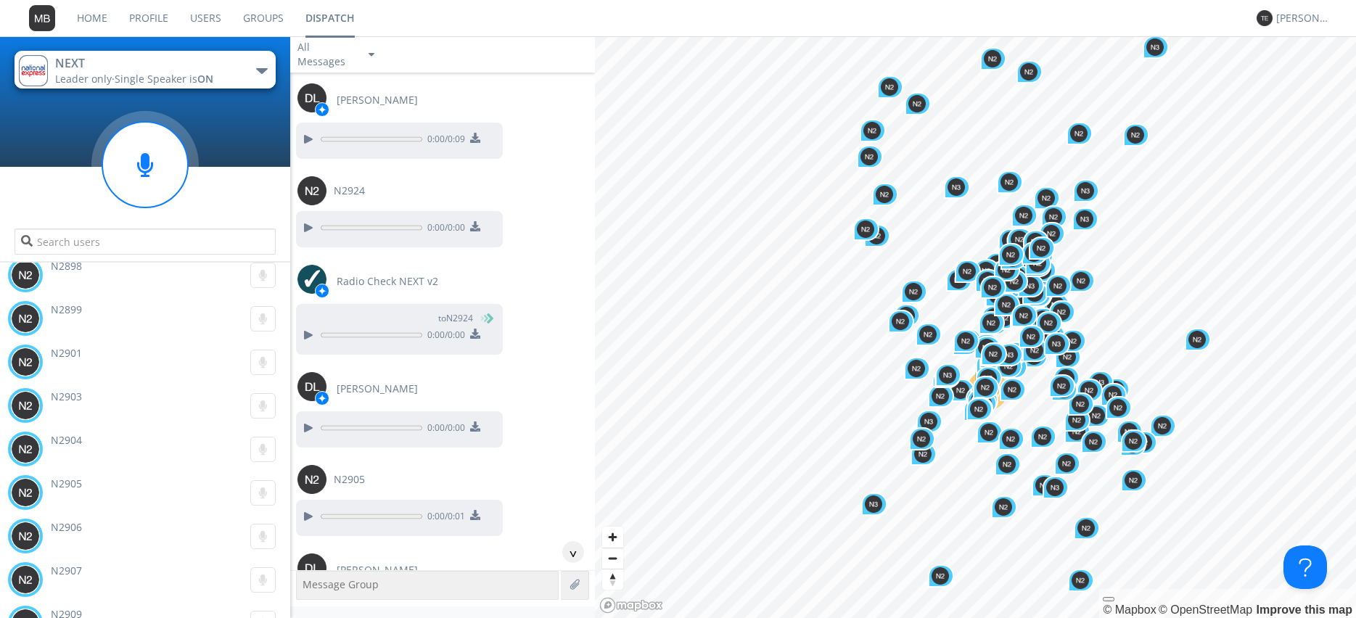
click at [71, 493] on div "N2905 0:00" at bounding box center [148, 493] width 283 height 44
click at [70, 484] on span "N2905" at bounding box center [66, 484] width 31 height 14
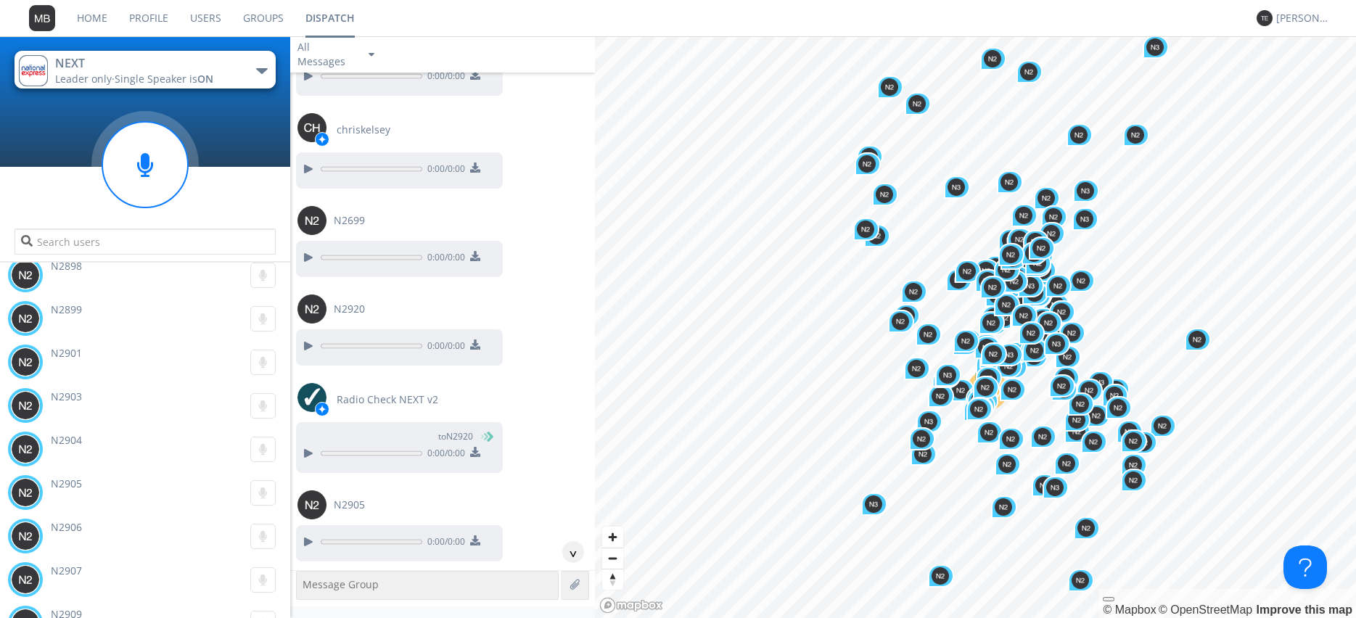
scroll to position [27512, 0]
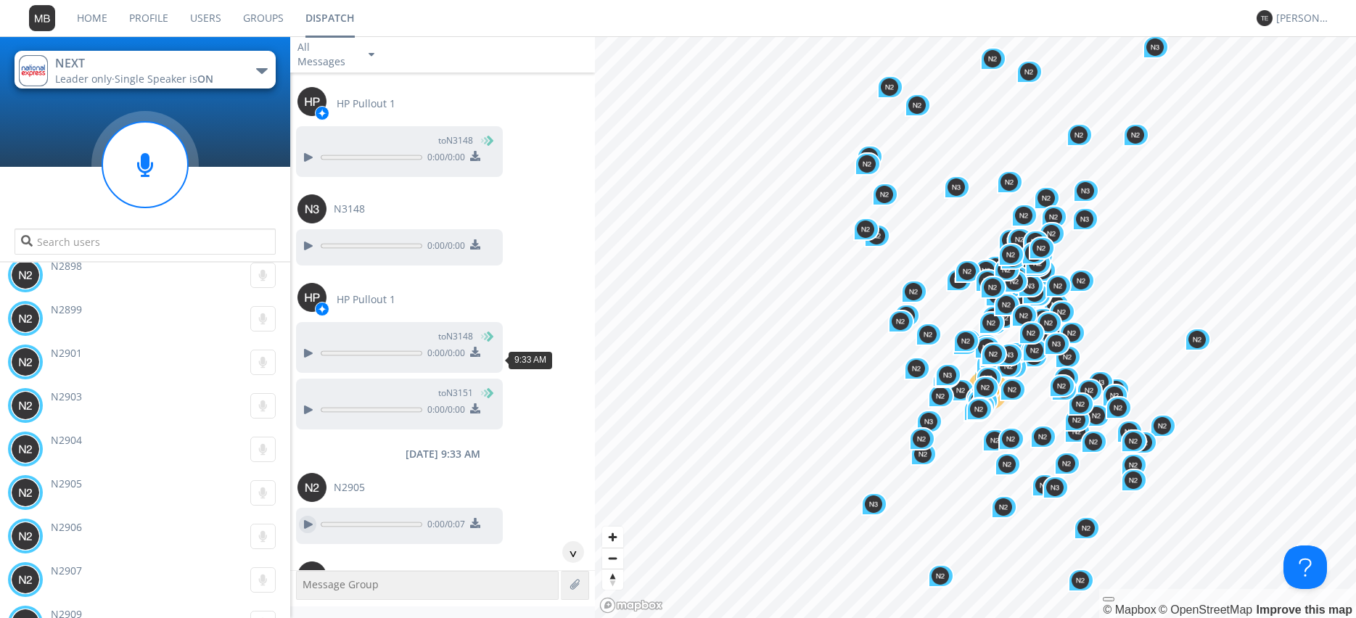
click at [303, 516] on div at bounding box center [307, 524] width 17 height 17
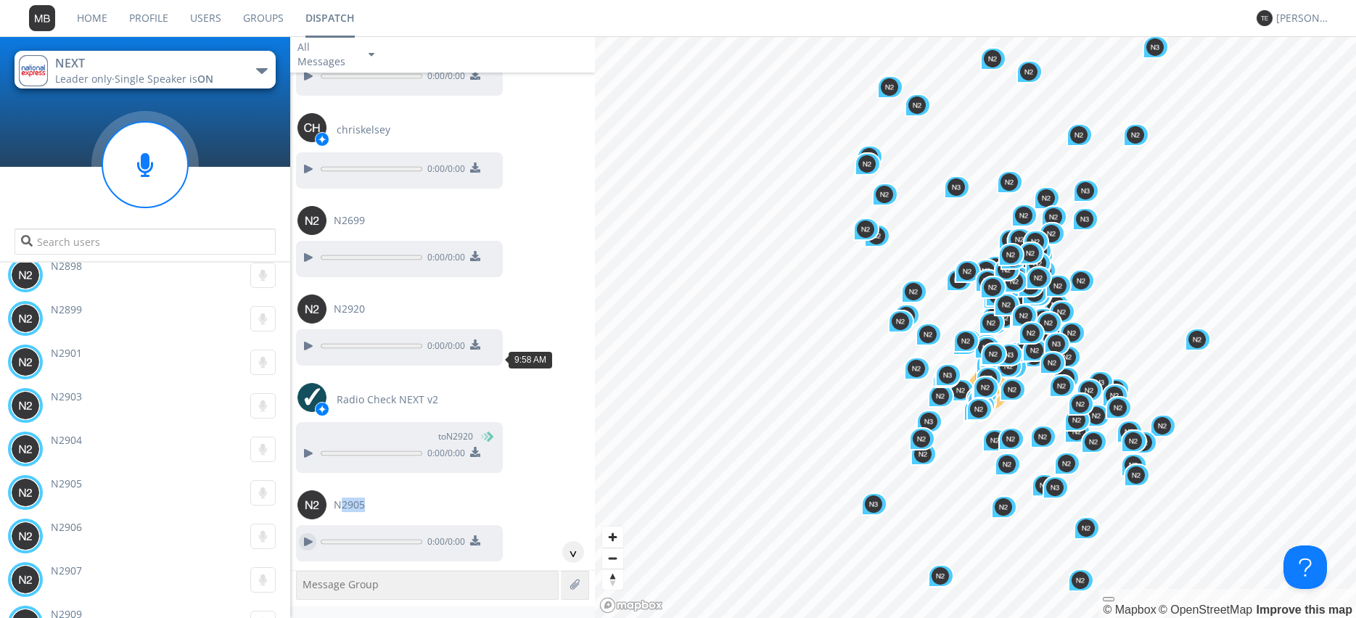
click at [305, 533] on div at bounding box center [307, 541] width 17 height 17
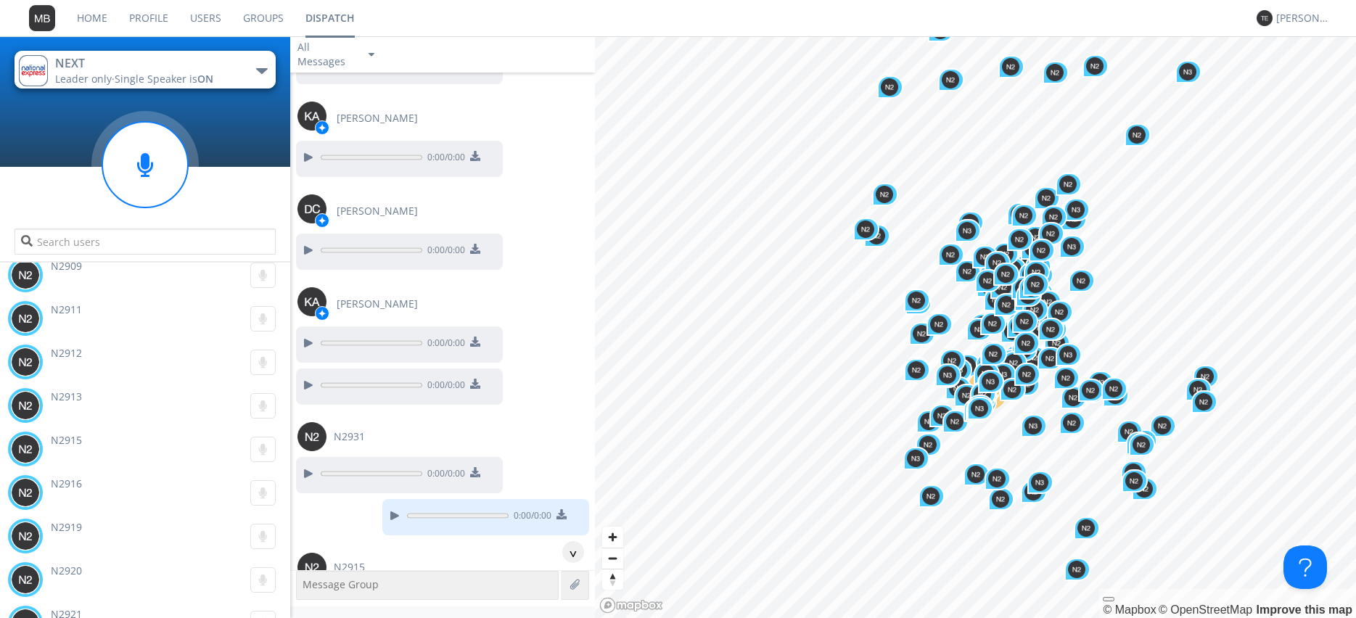
scroll to position [39387, 0]
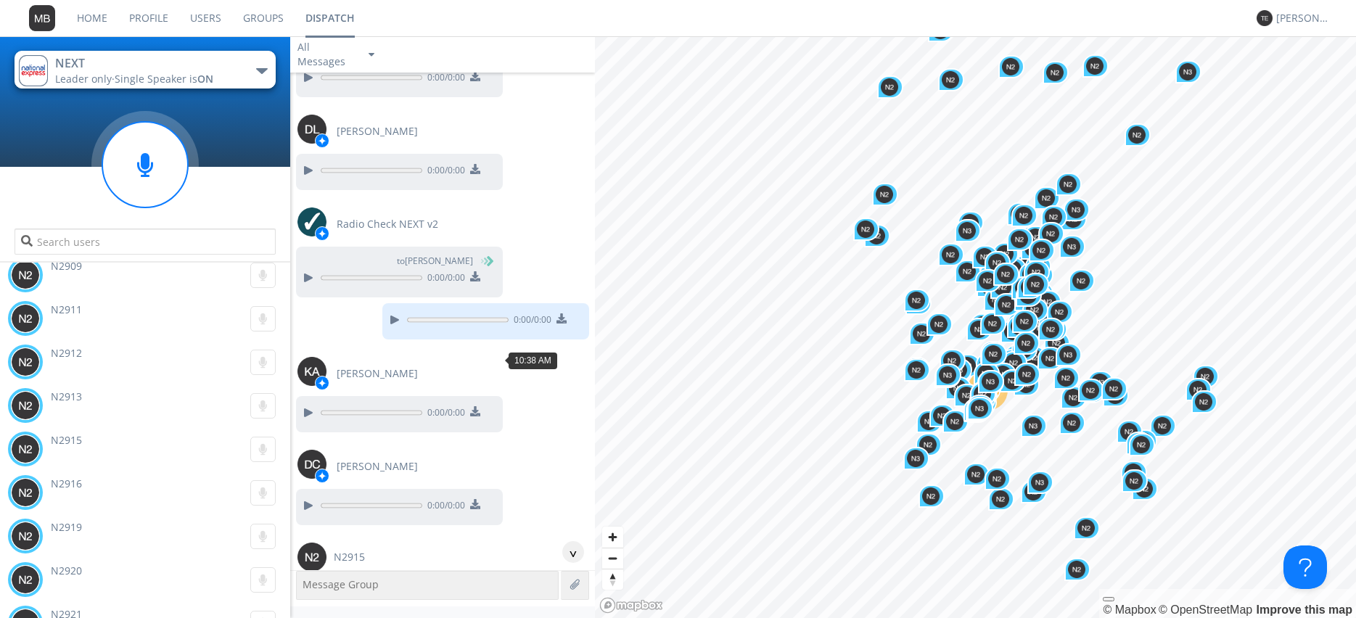
click at [307, 586] on div at bounding box center [307, 594] width 17 height 17
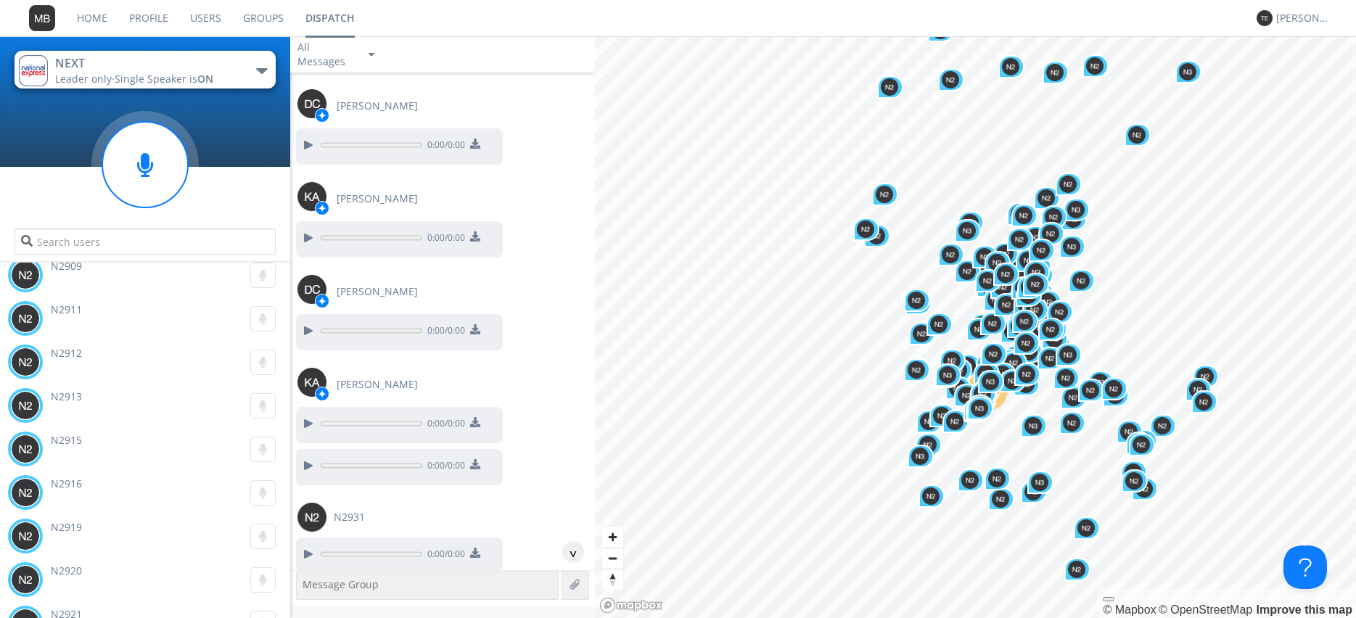
scroll to position [40876, 0]
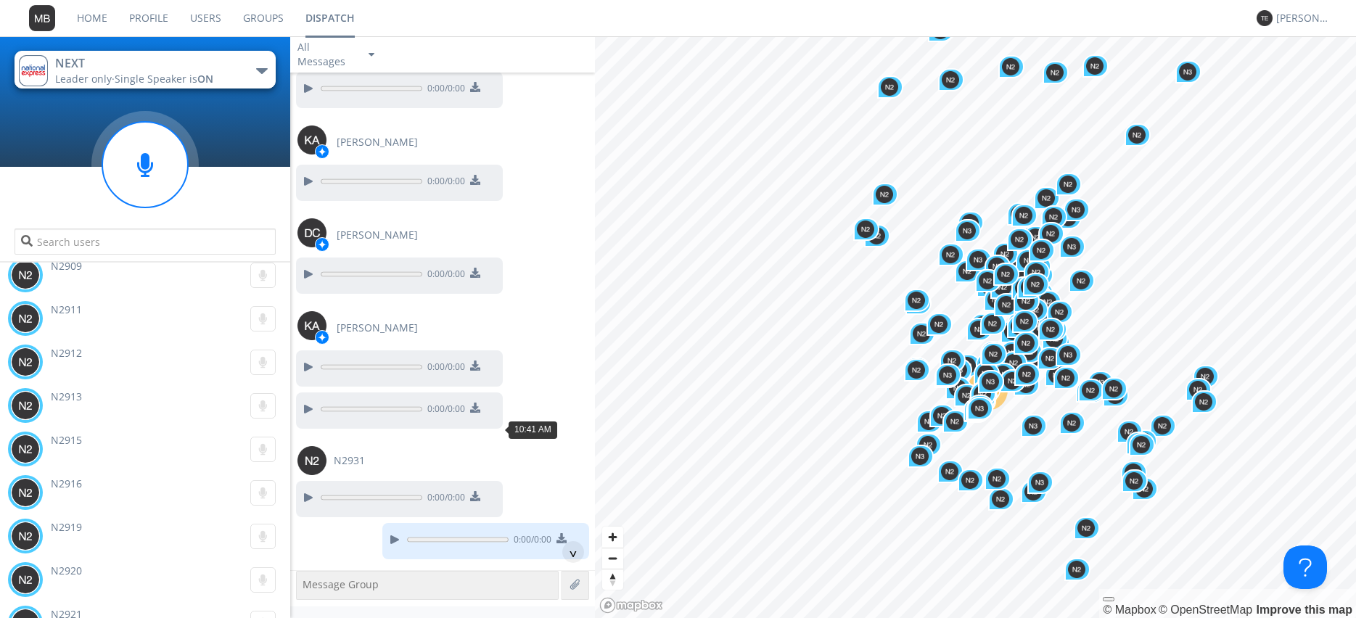
scroll to position [40959, 0]
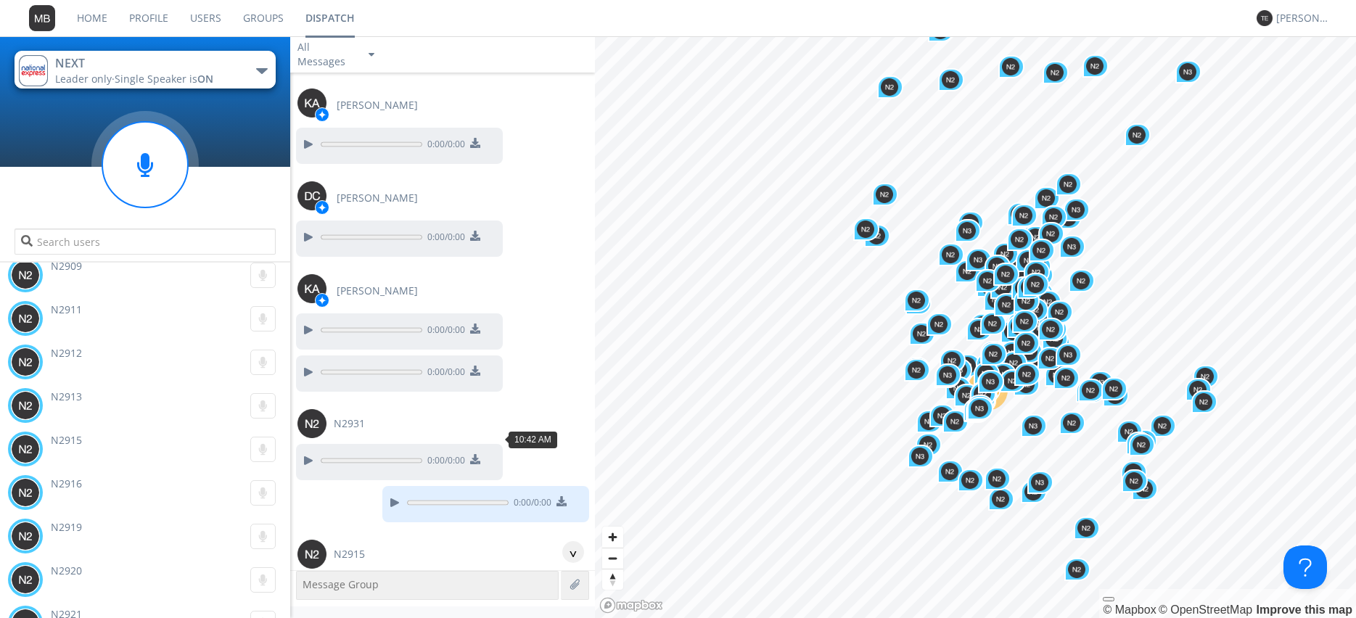
drag, startPoint x: 303, startPoint y: 438, endPoint x: 358, endPoint y: 426, distance: 55.8
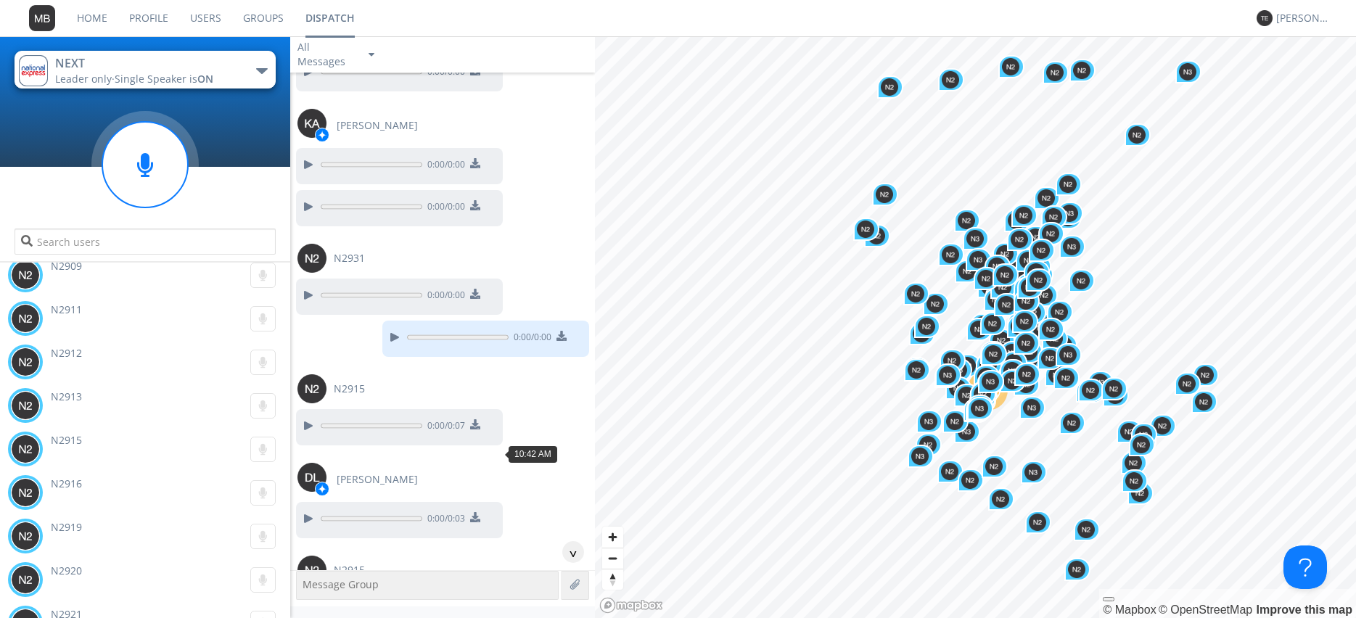
scroll to position [41207, 0]
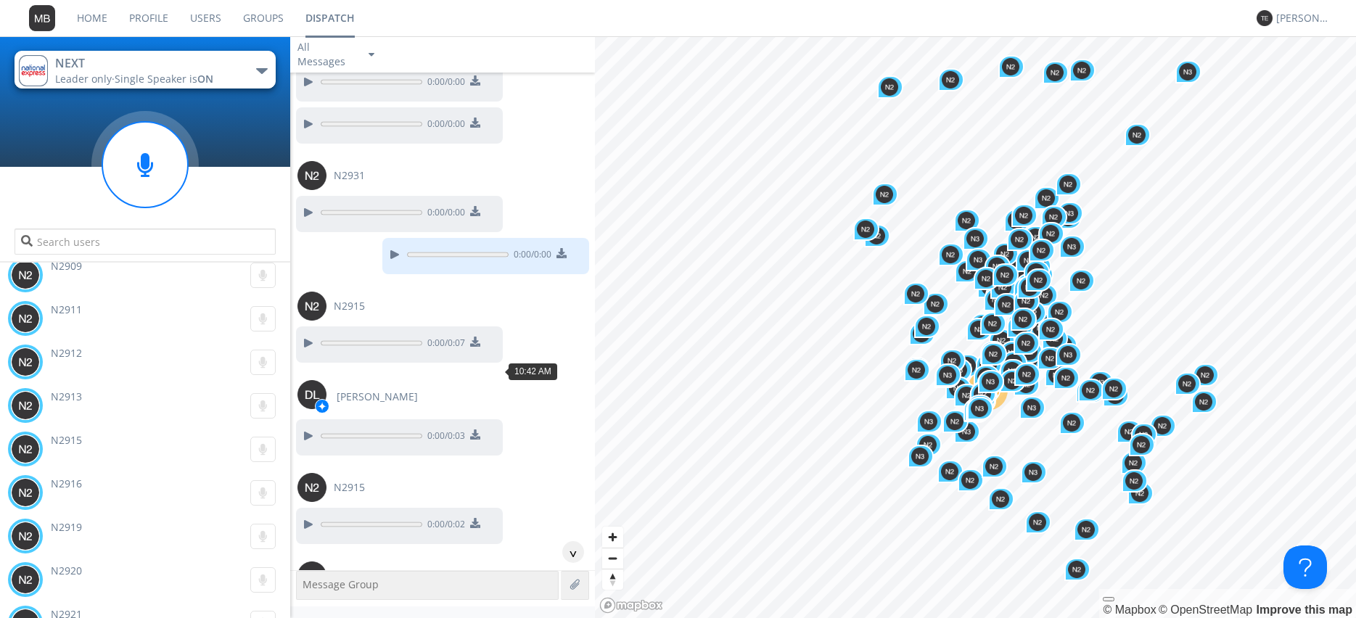
click at [299, 609] on div at bounding box center [307, 617] width 17 height 17
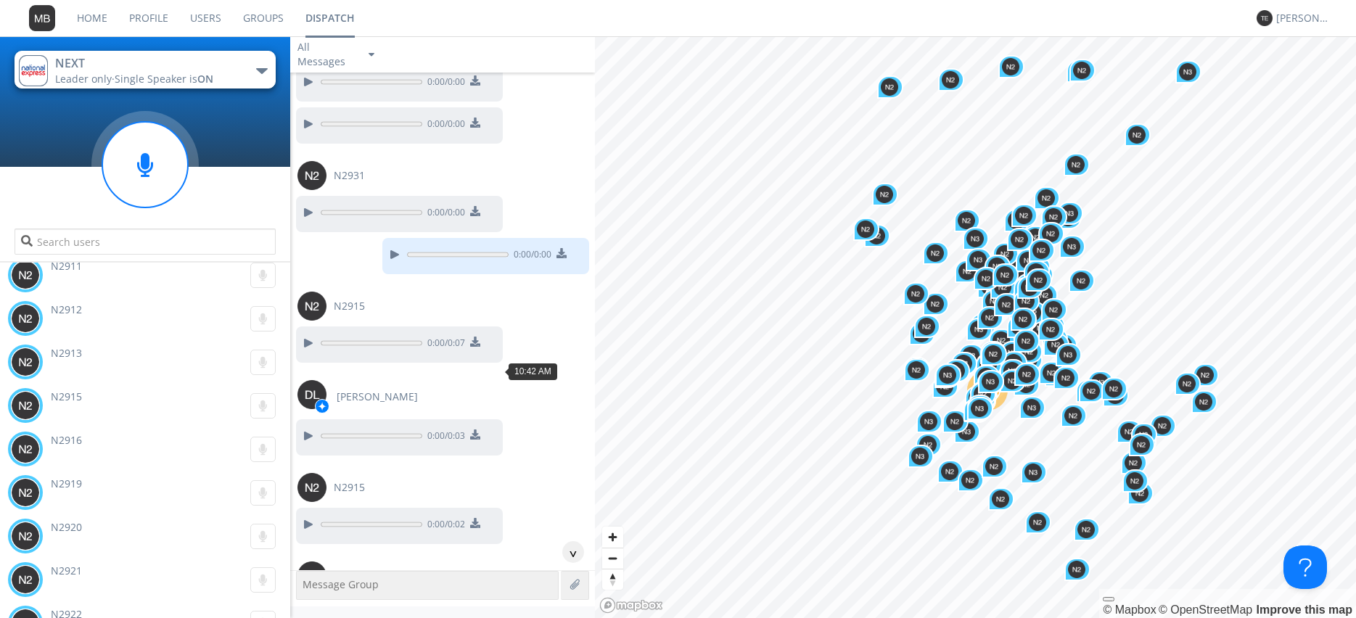
click at [304, 609] on div at bounding box center [307, 617] width 17 height 17
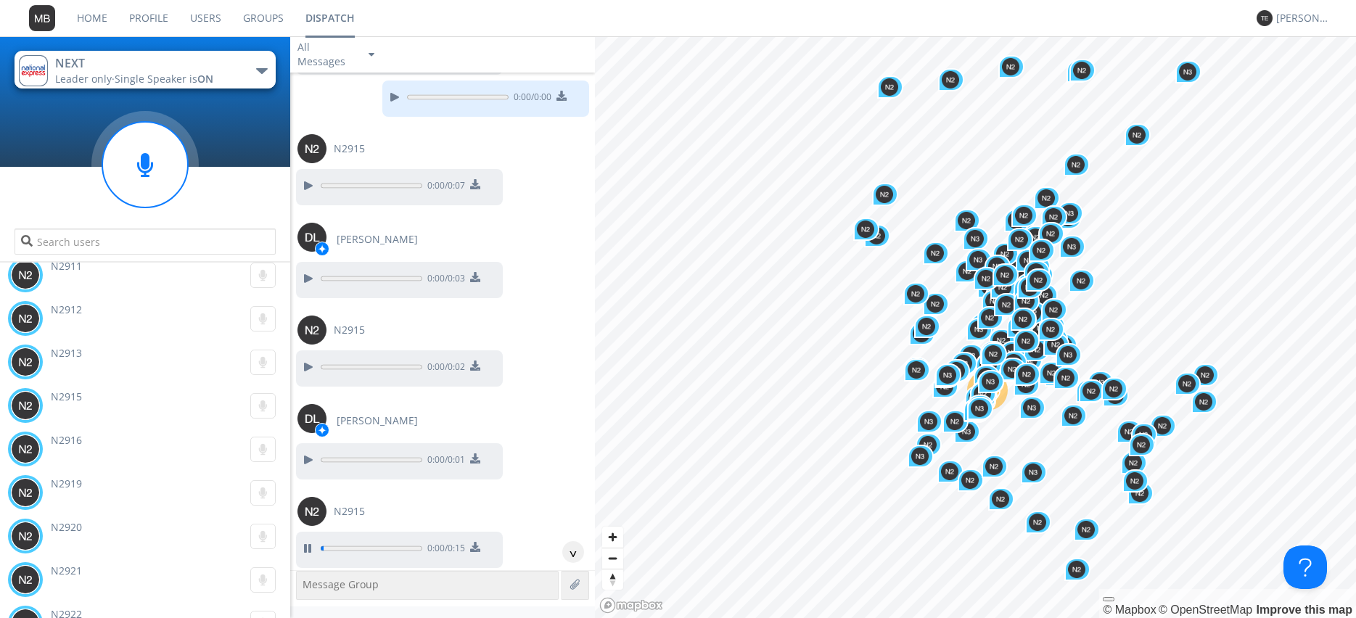
scroll to position [41372, 0]
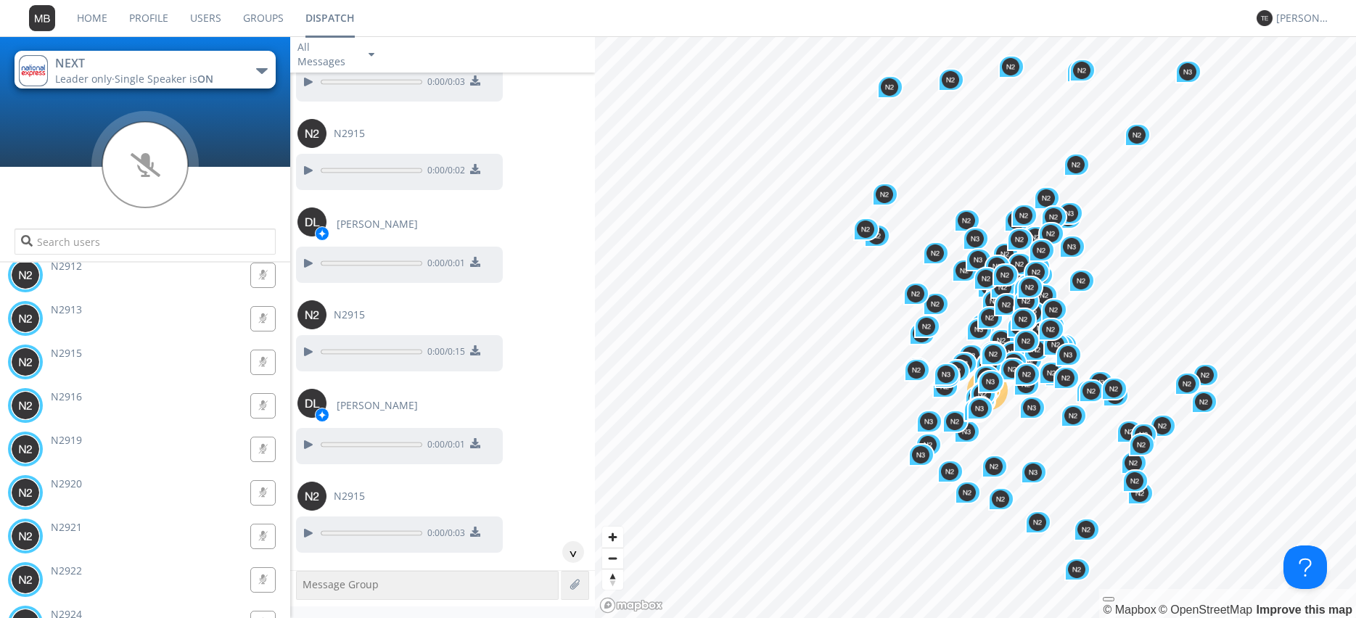
scroll to position [41620, 0]
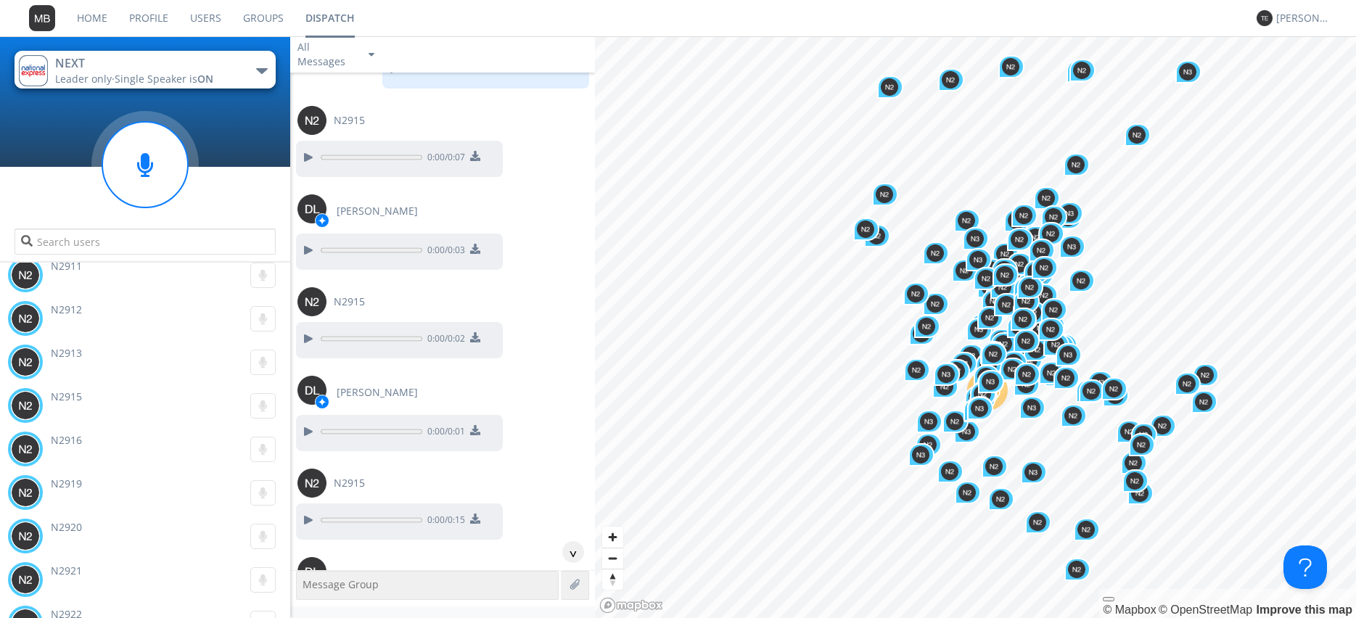
scroll to position [41372, 0]
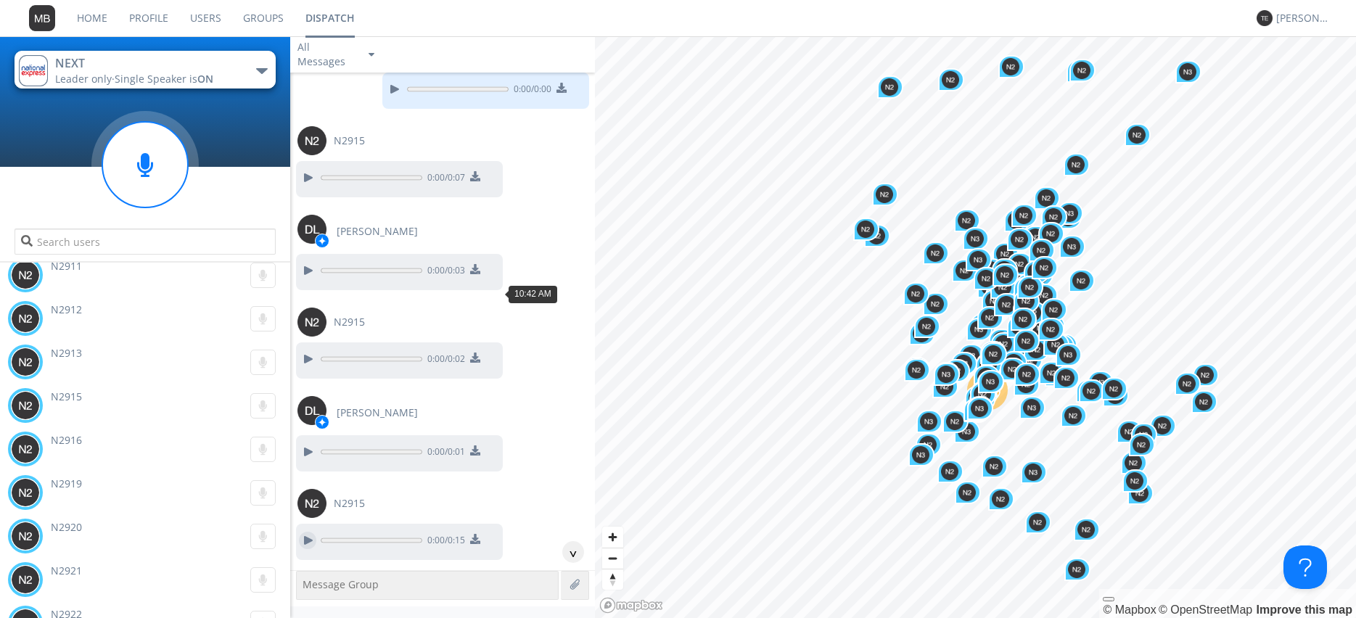
click at [304, 532] on div at bounding box center [307, 540] width 17 height 17
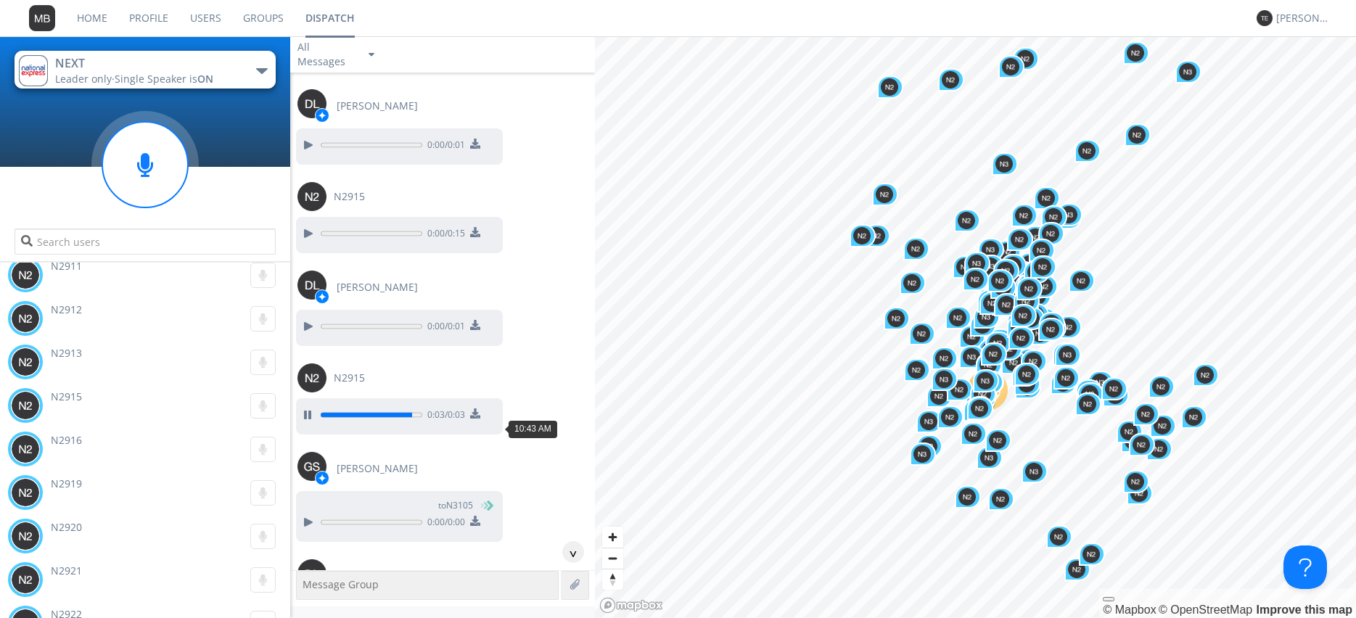
scroll to position [41703, 0]
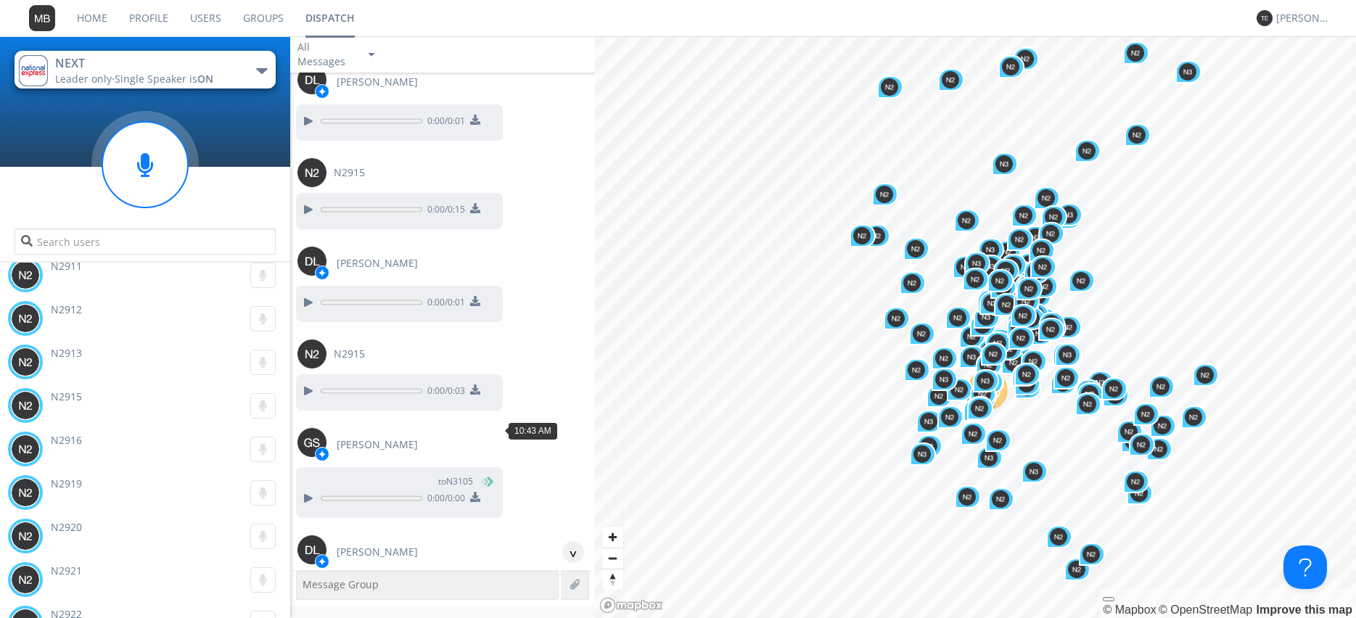
click at [303, 583] on div at bounding box center [307, 591] width 17 height 17
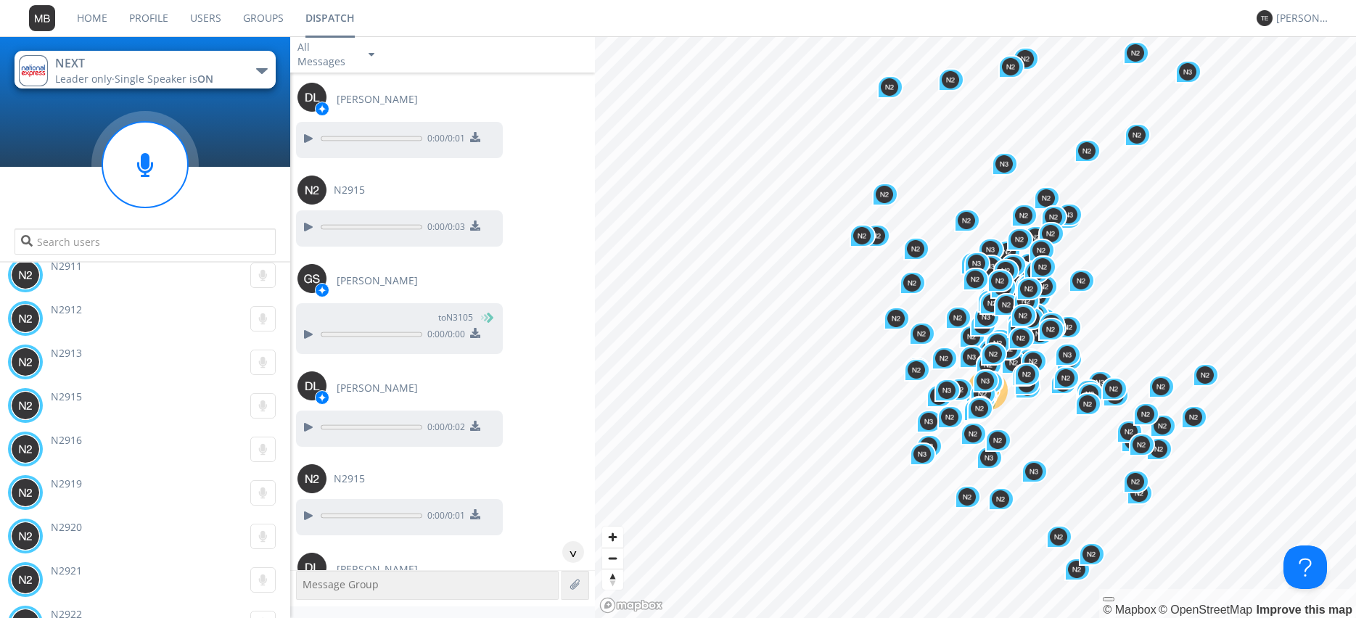
scroll to position [41869, 0]
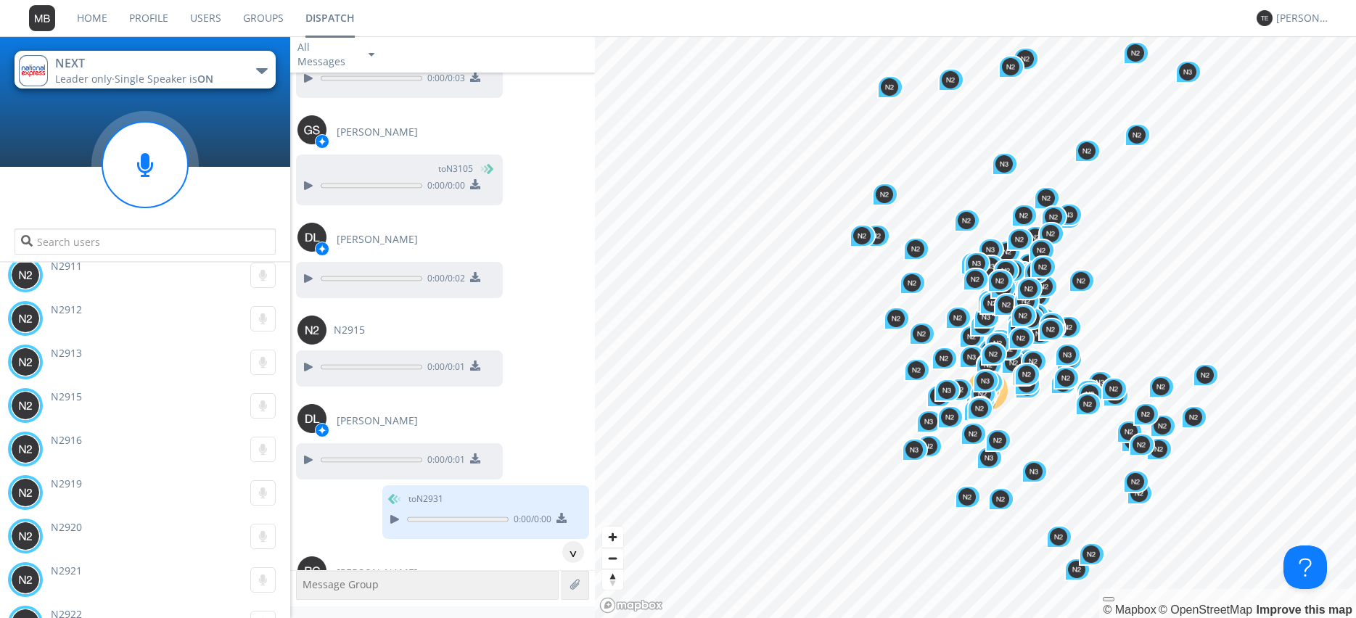
scroll to position [42034, 0]
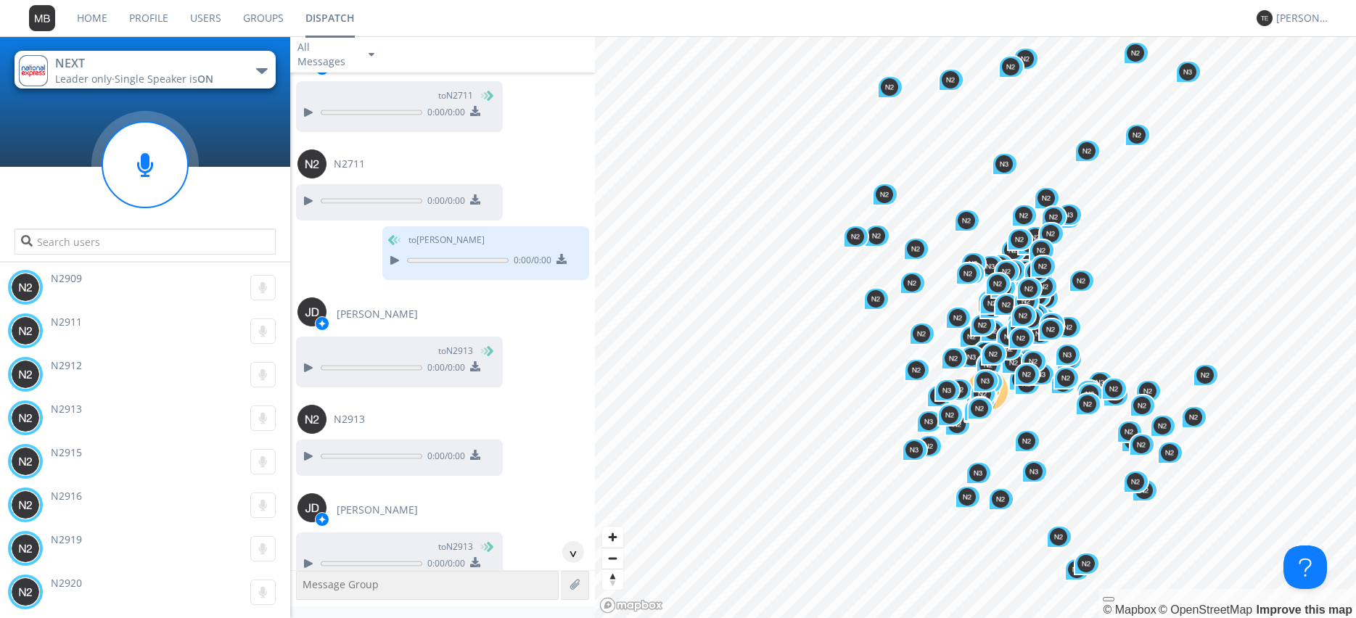
scroll to position [7023, 0]
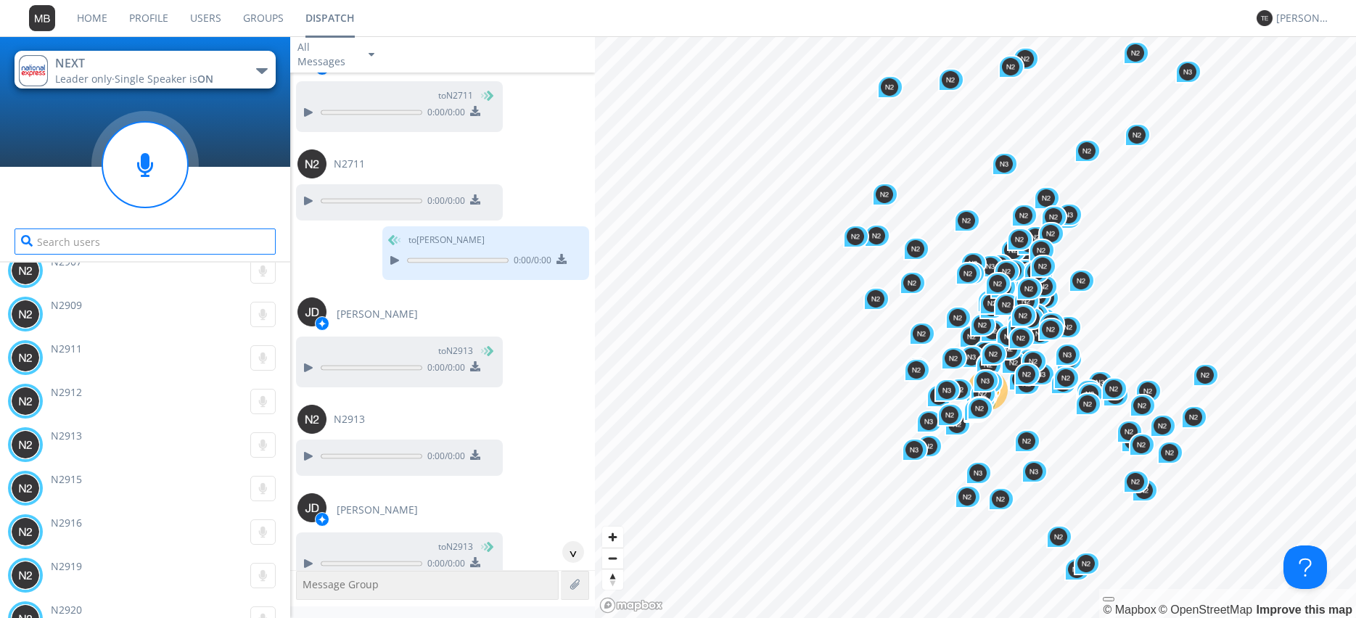
click at [63, 241] on input "text" at bounding box center [145, 242] width 261 height 26
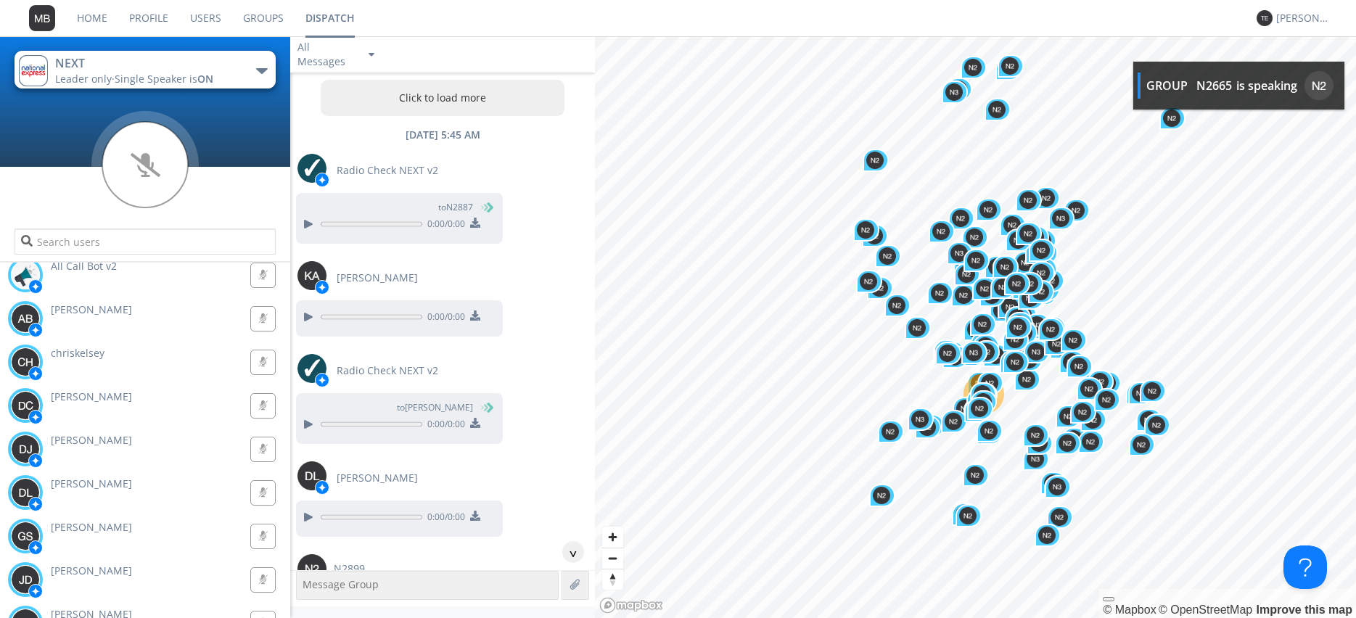
scroll to position [55513, 0]
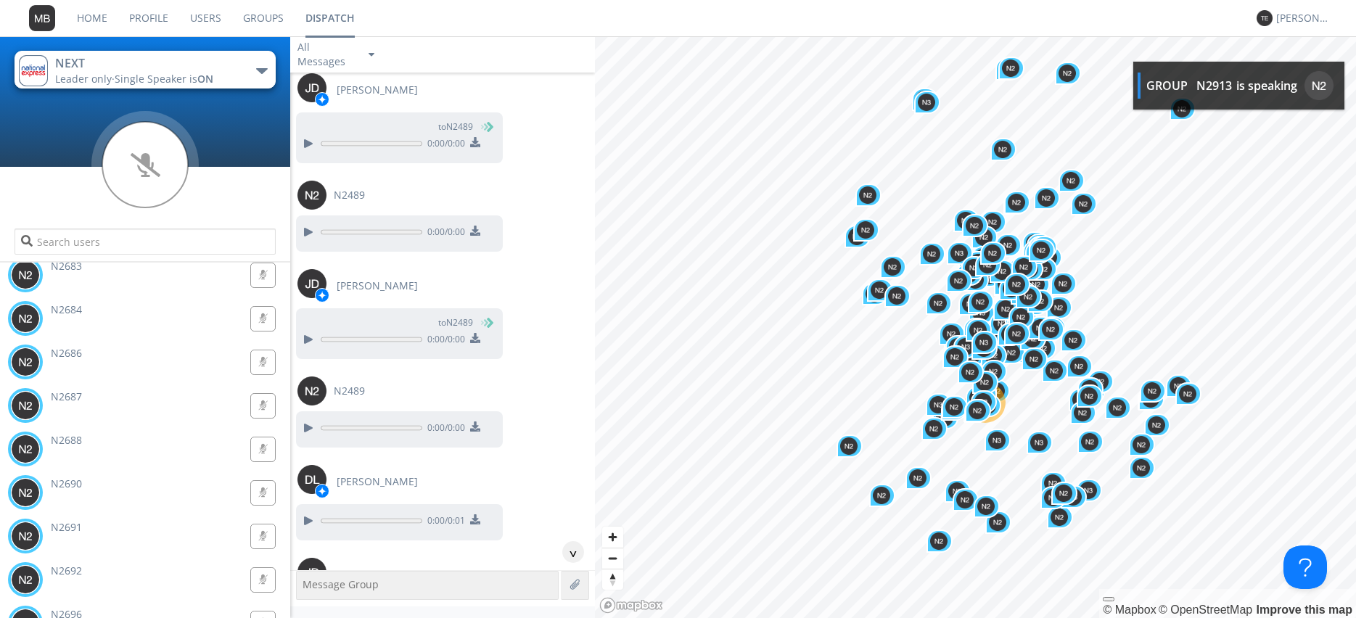
scroll to position [72119, 0]
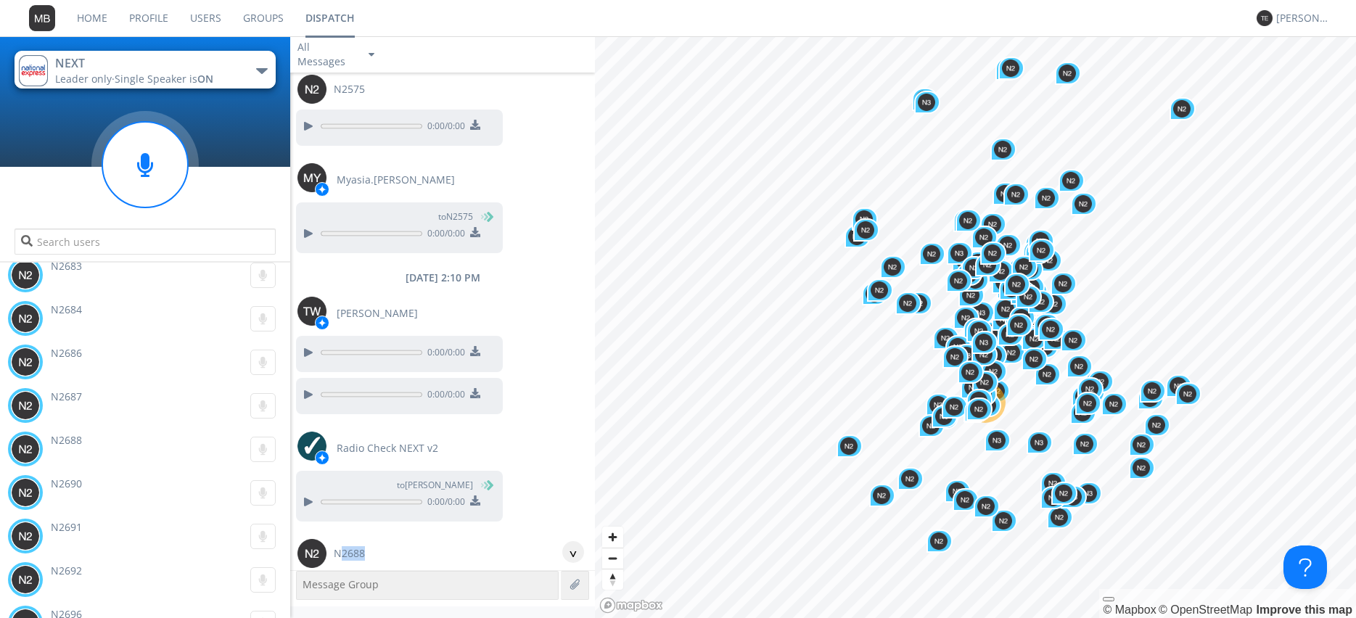
scroll to position [72368, 0]
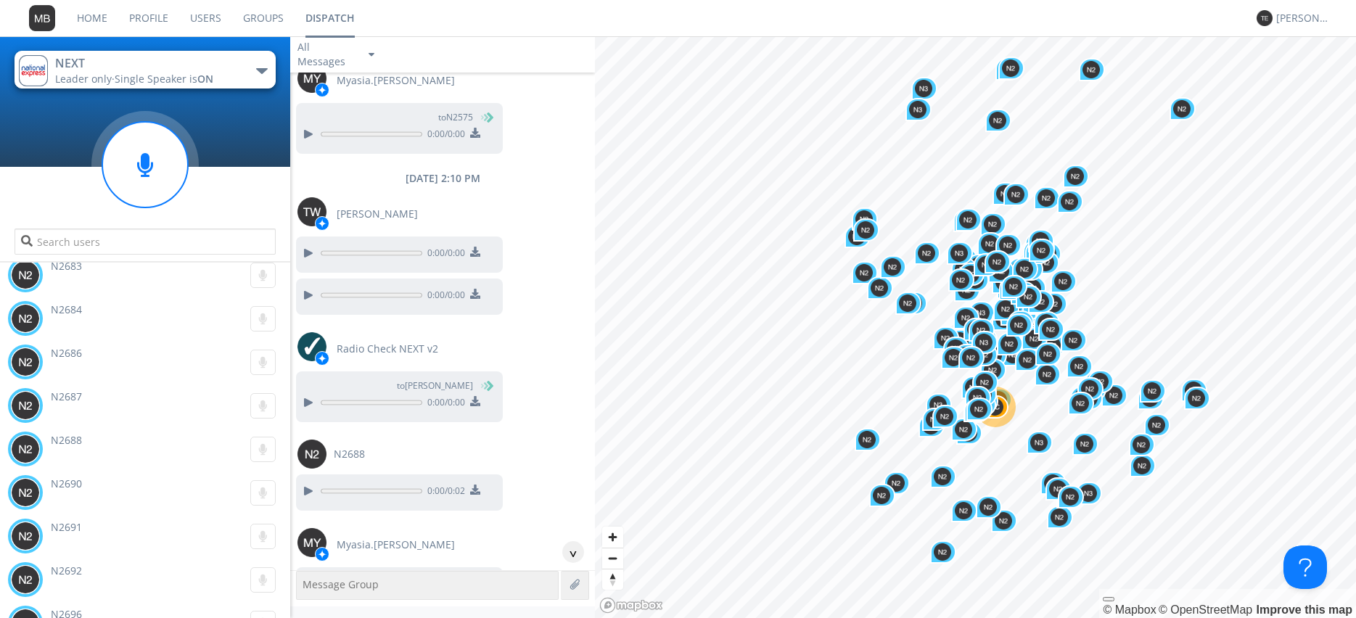
scroll to position [72450, 0]
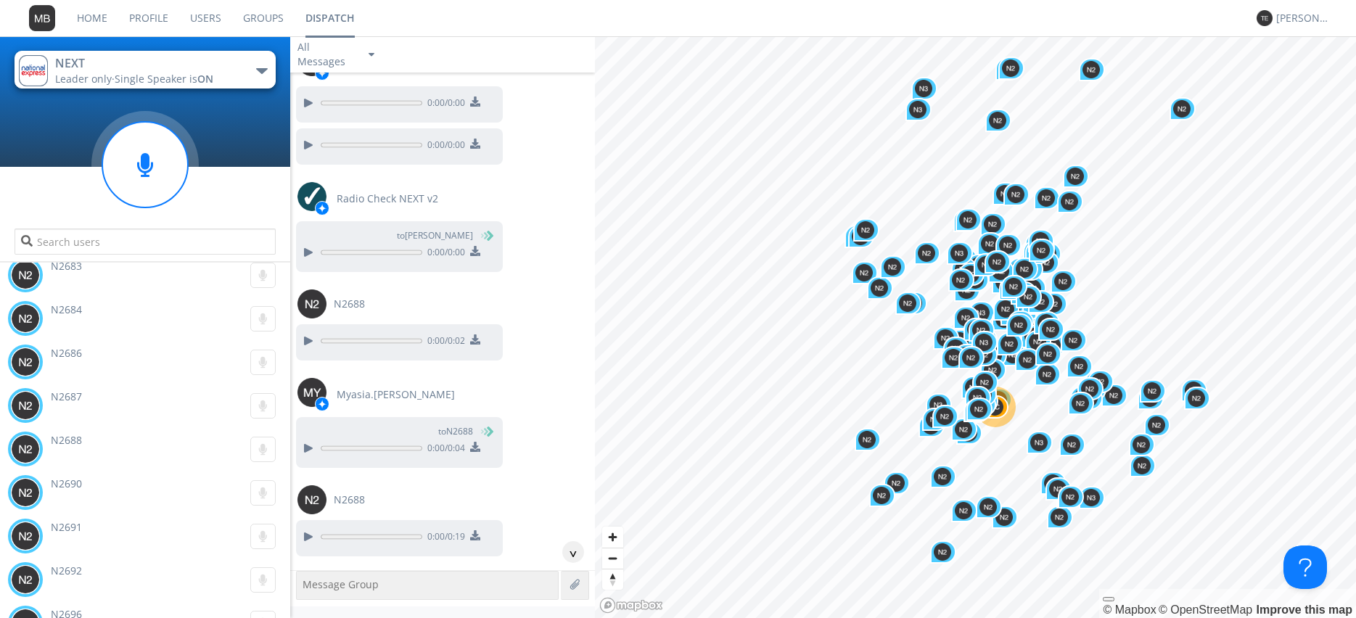
scroll to position [72616, 0]
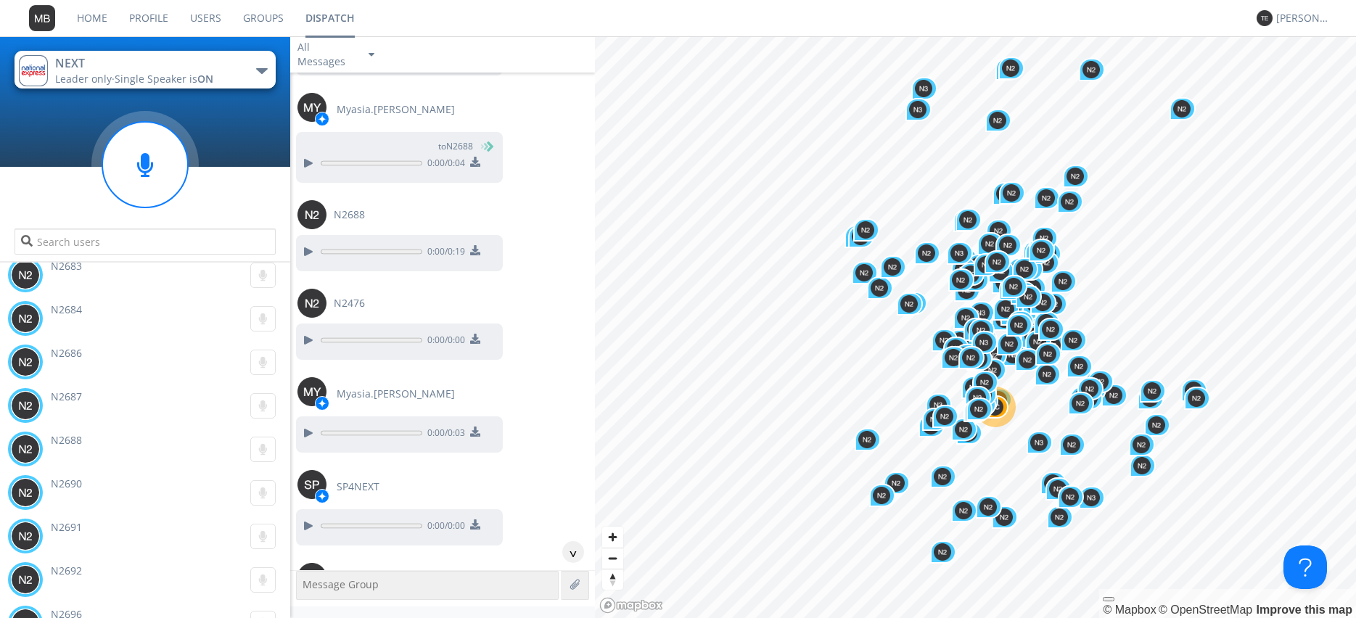
scroll to position [72864, 0]
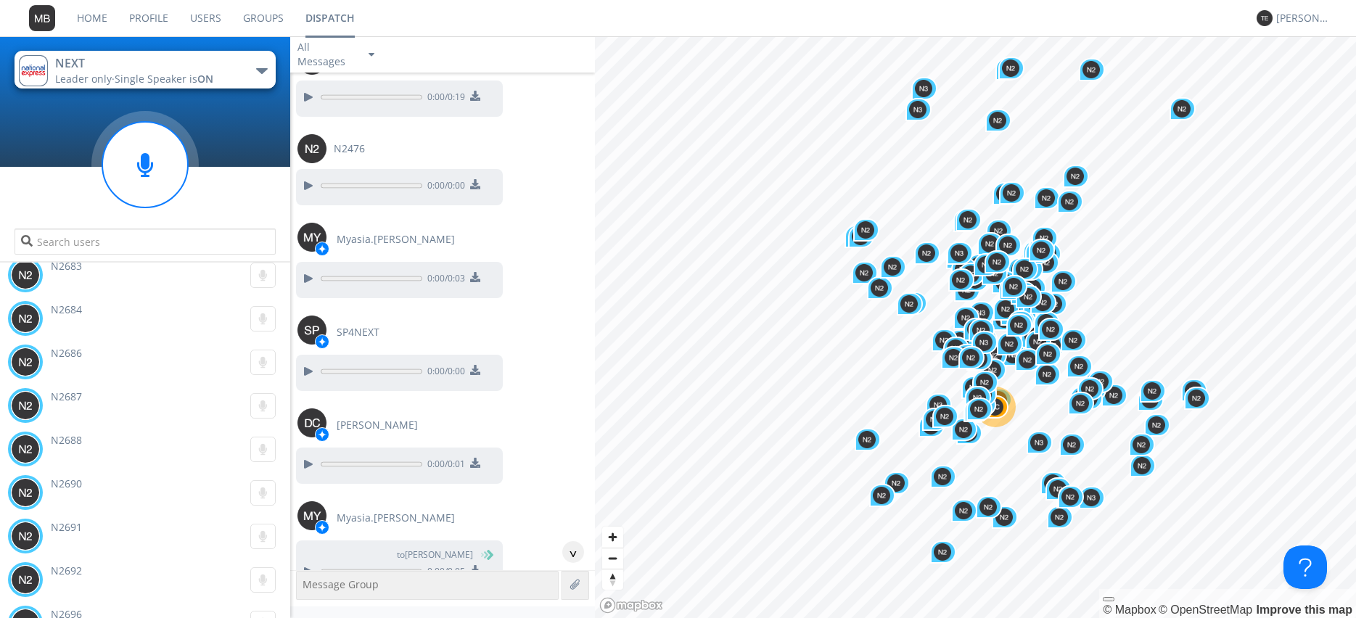
scroll to position [73029, 0]
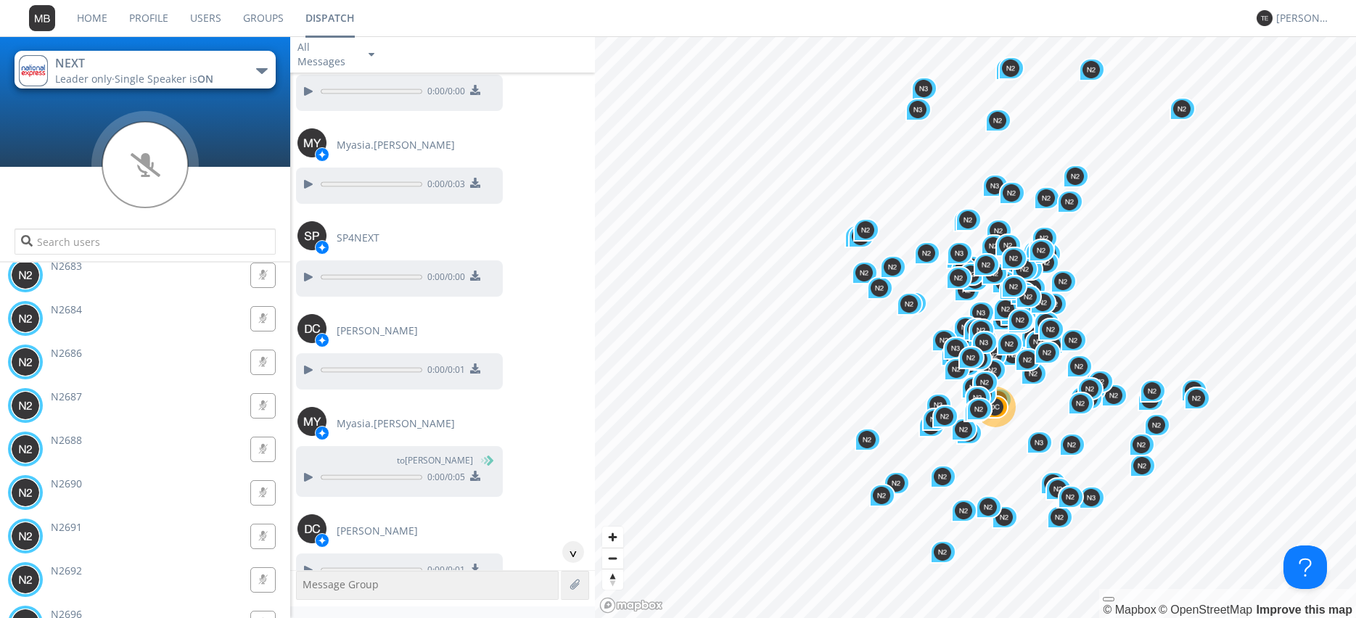
scroll to position [73195, 0]
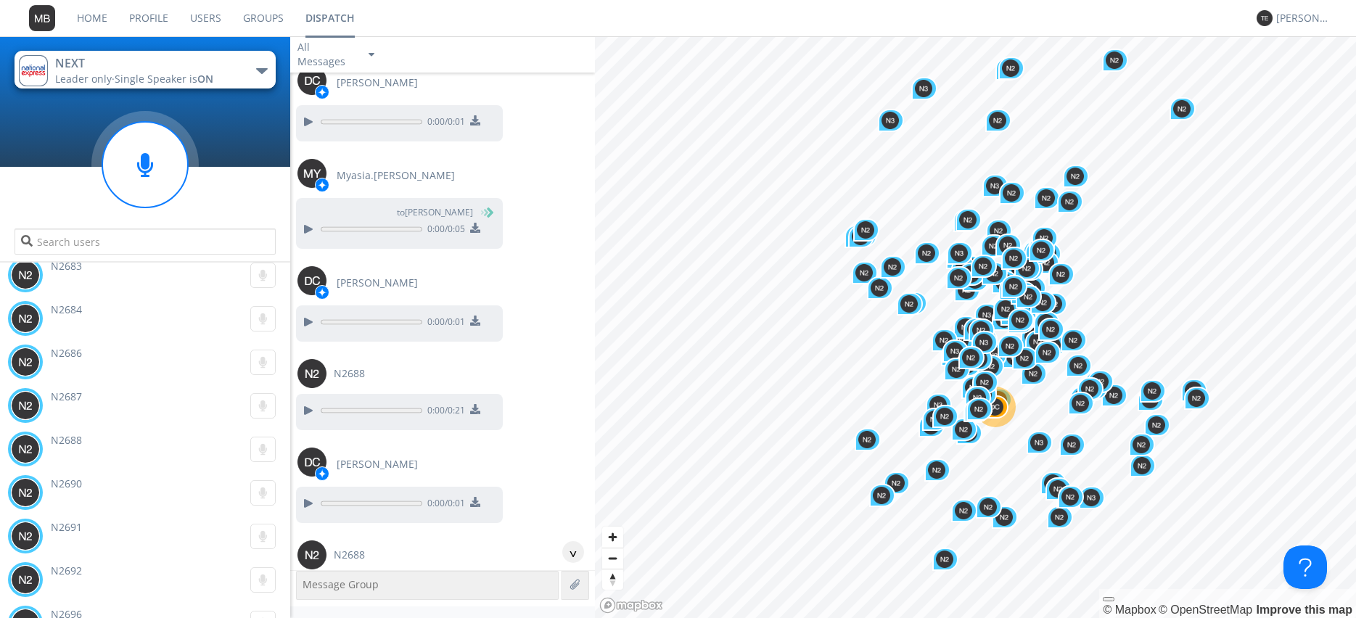
scroll to position [73443, 0]
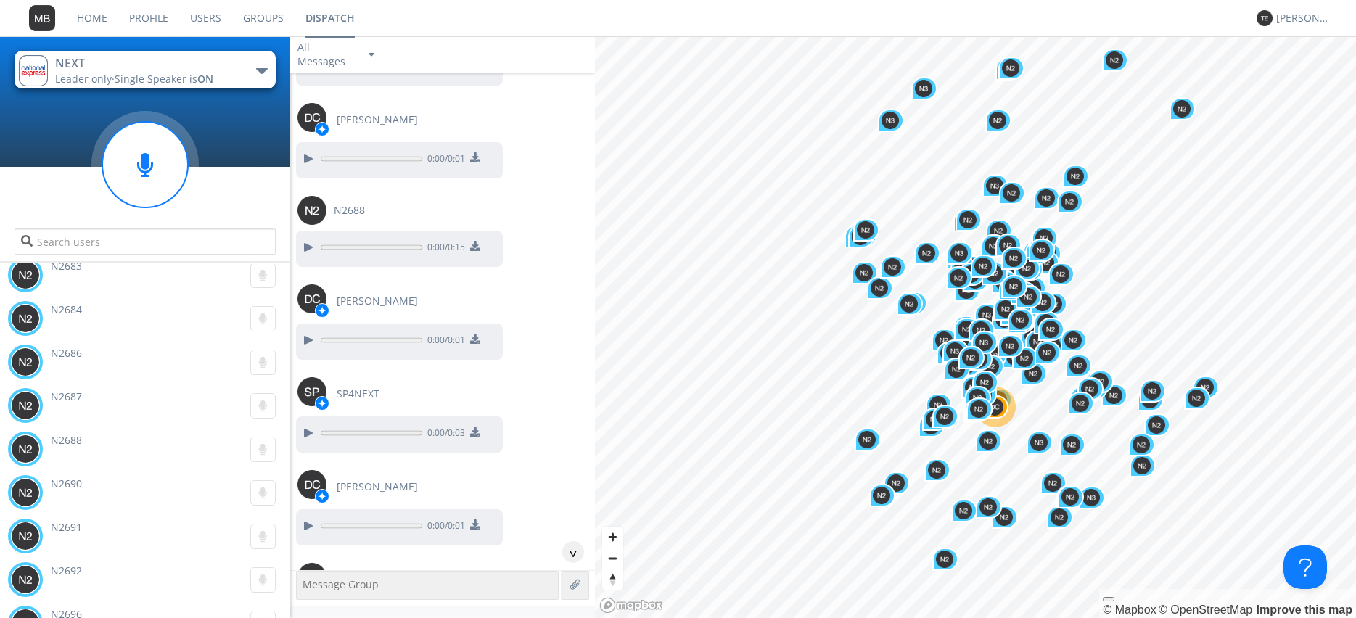
scroll to position [73774, 0]
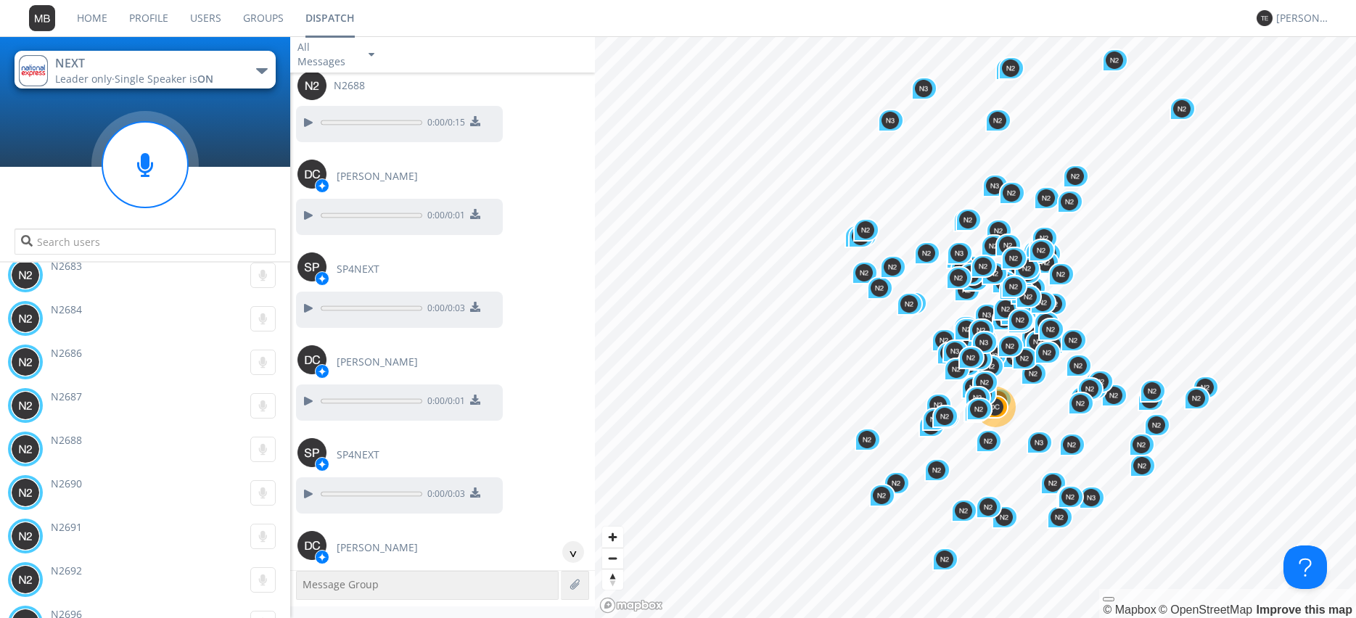
scroll to position [73857, 0]
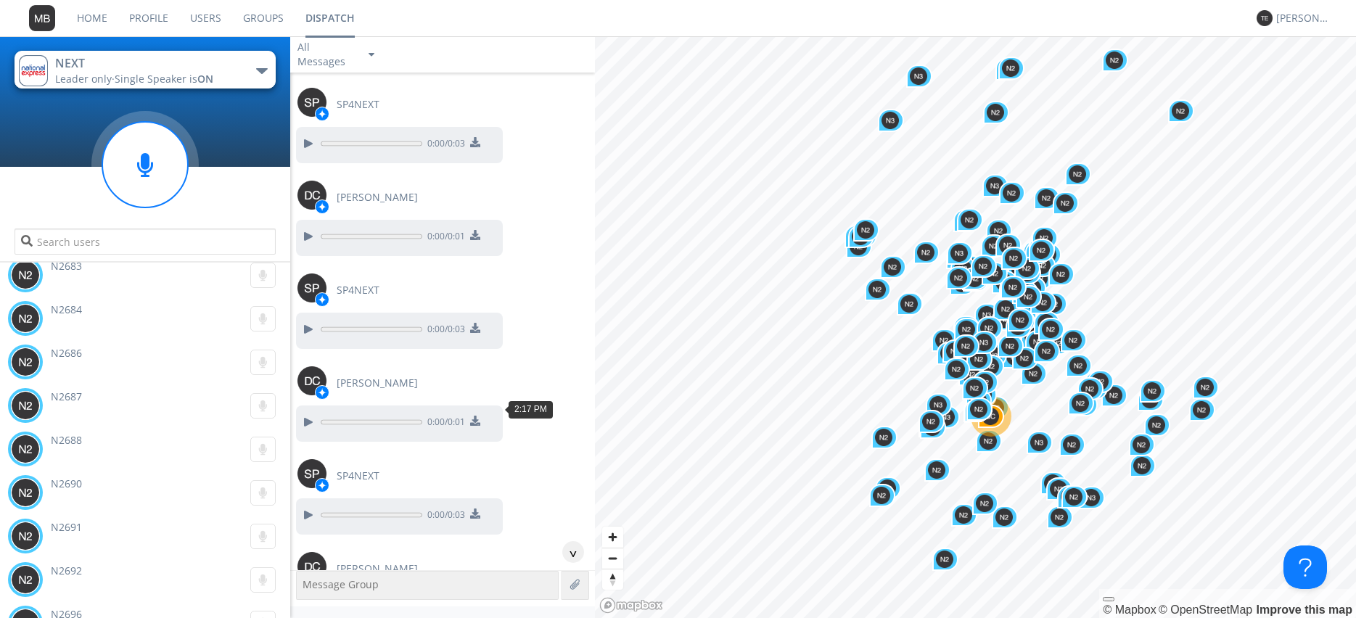
scroll to position [74022, 0]
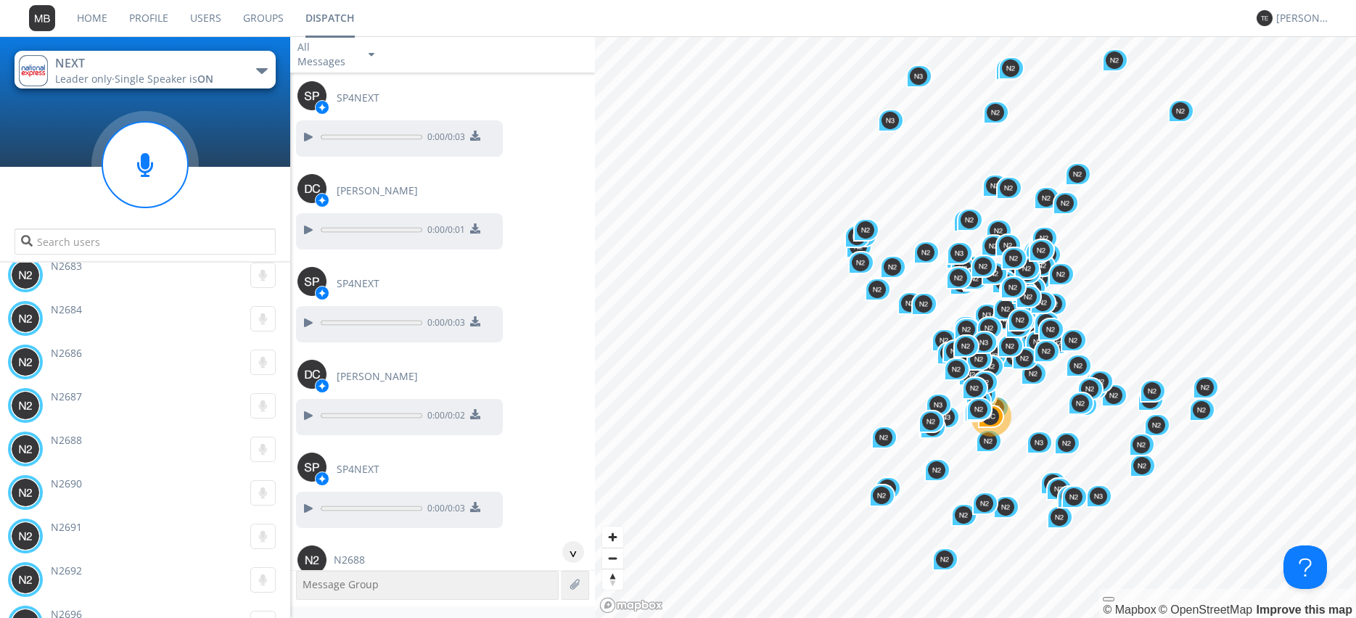
scroll to position [74187, 0]
drag, startPoint x: 308, startPoint y: 412, endPoint x: 321, endPoint y: 411, distance: 13.1
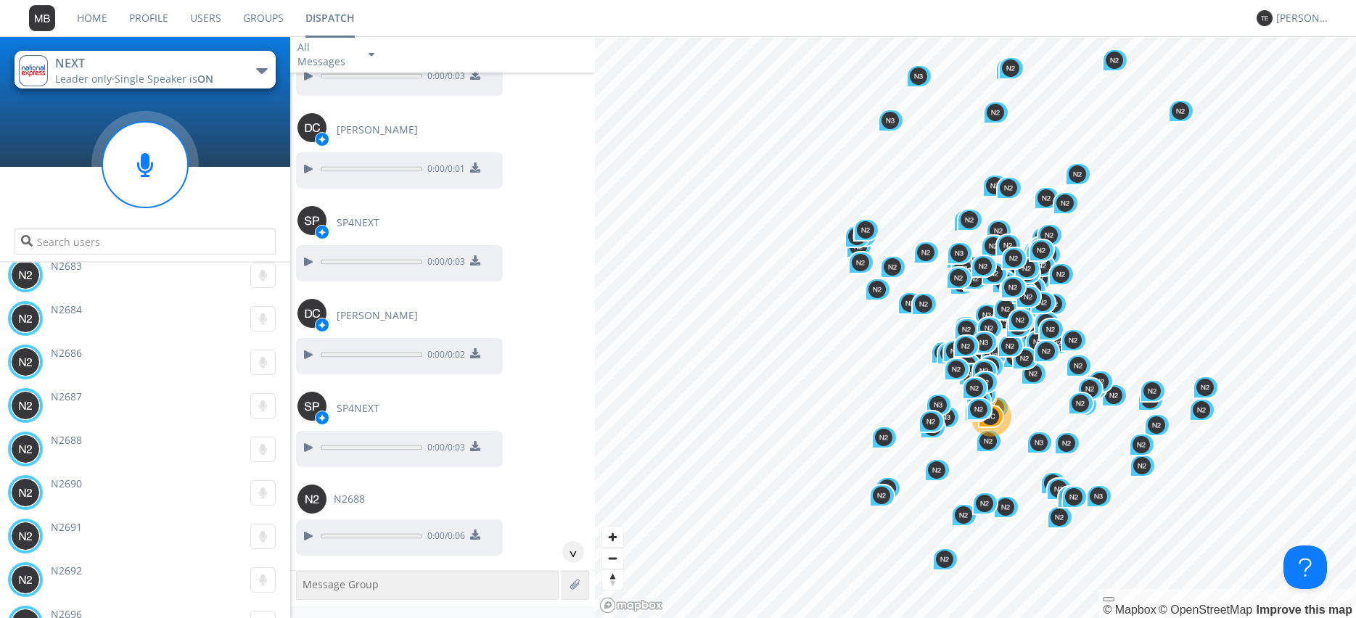
scroll to position [74270, 0]
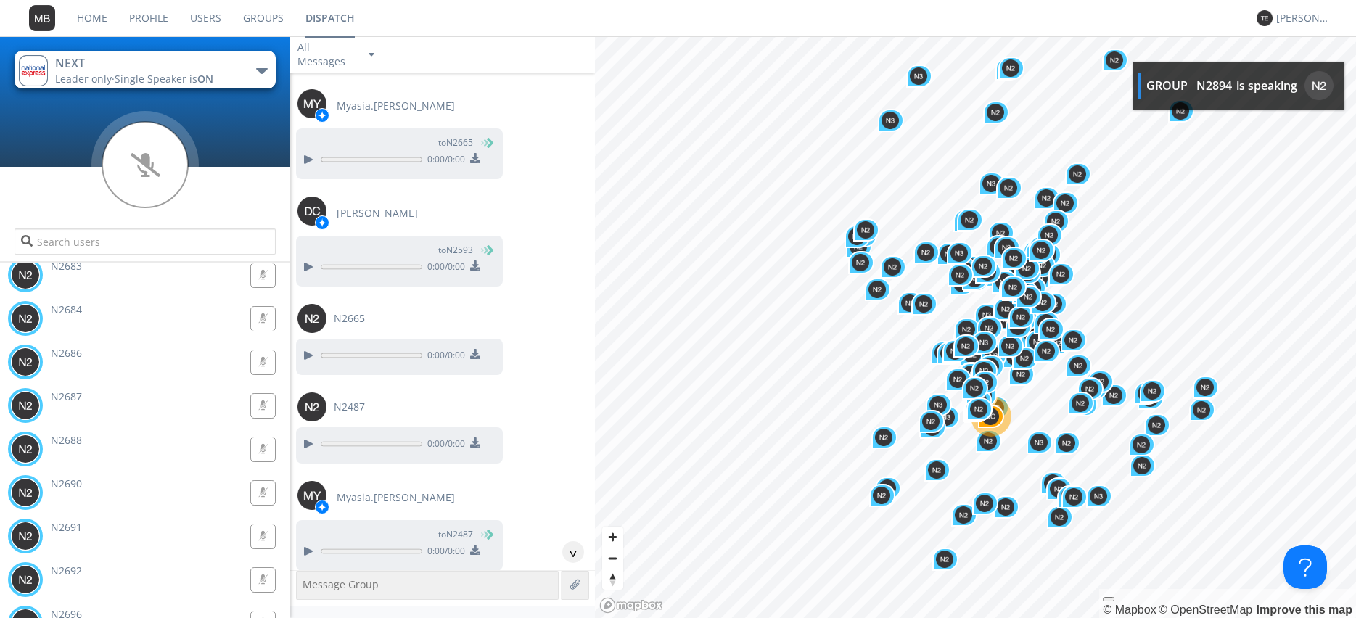
scroll to position [75676, 0]
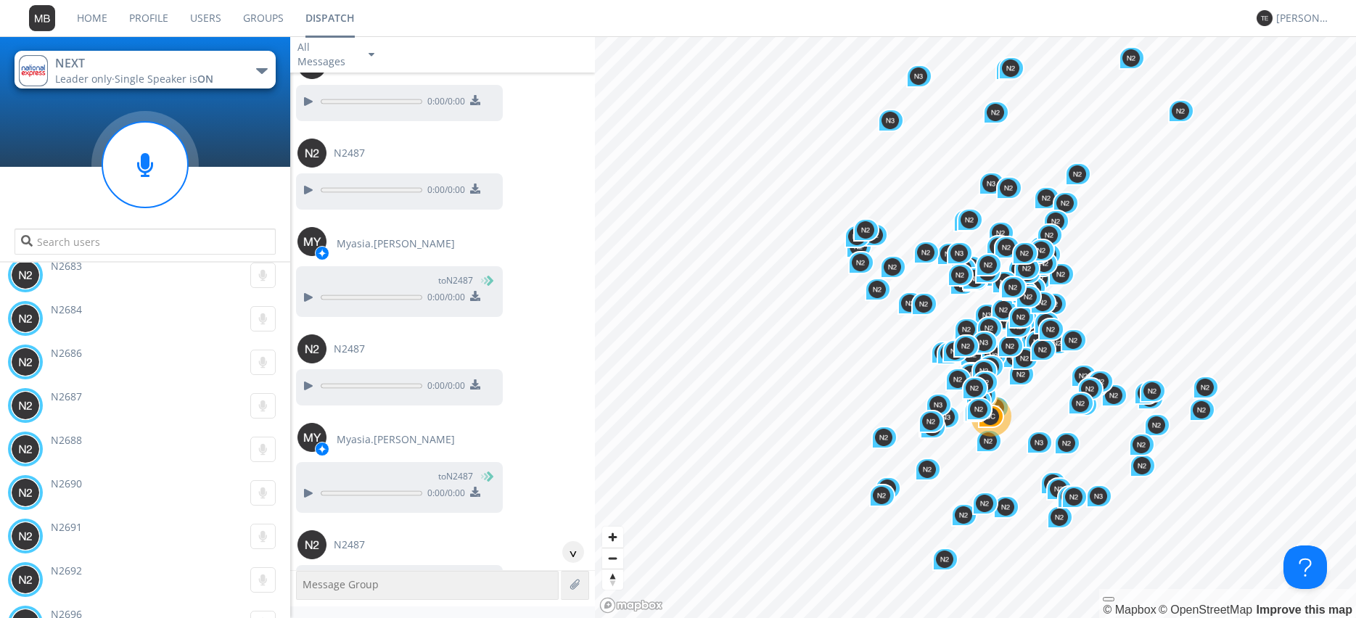
scroll to position [75925, 0]
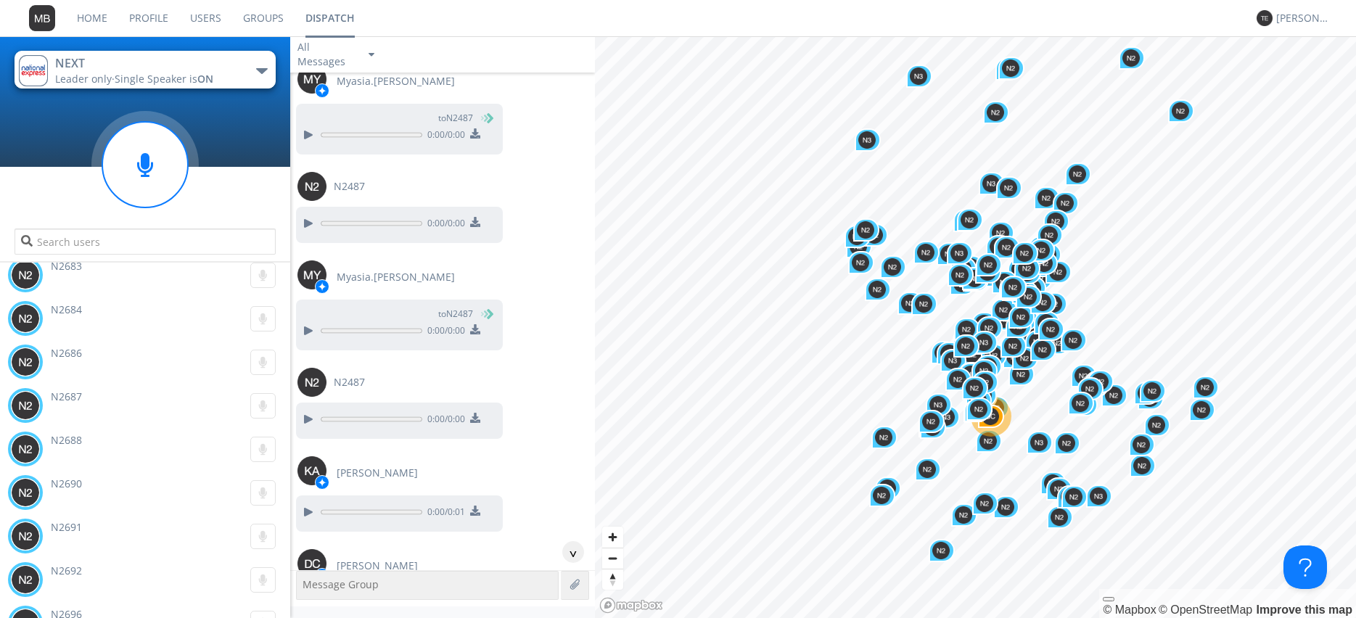
scroll to position [76090, 0]
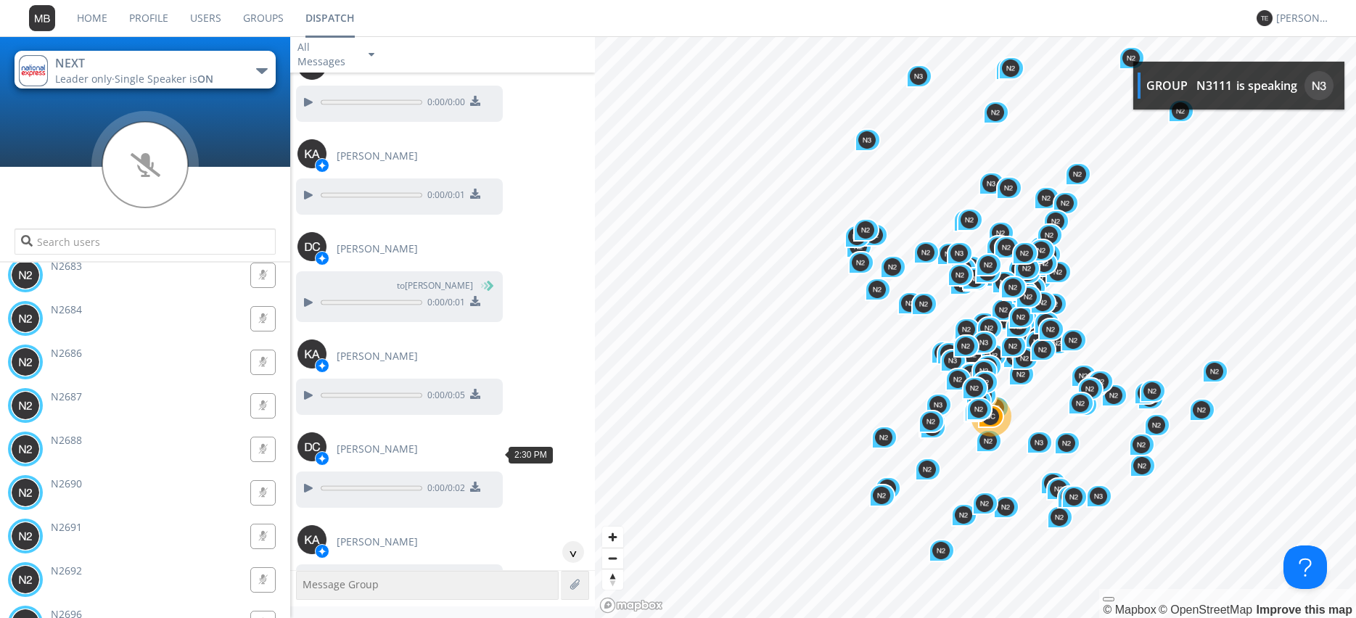
scroll to position [76338, 0]
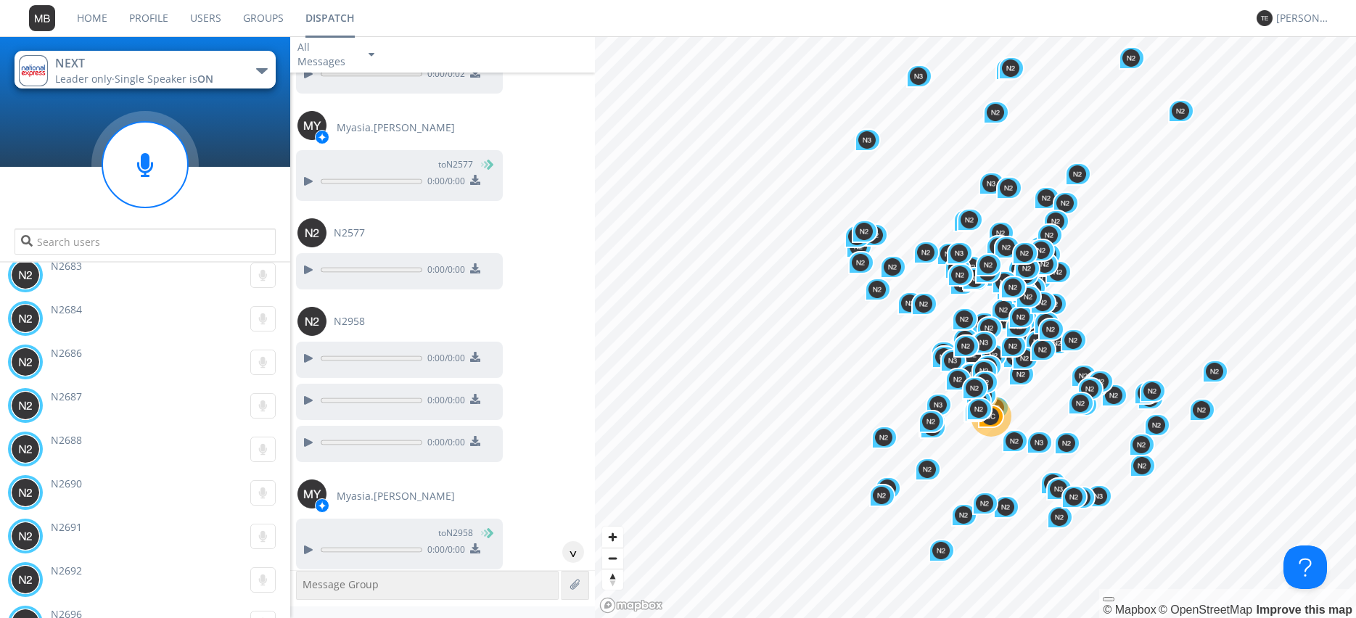
scroll to position [77248, 0]
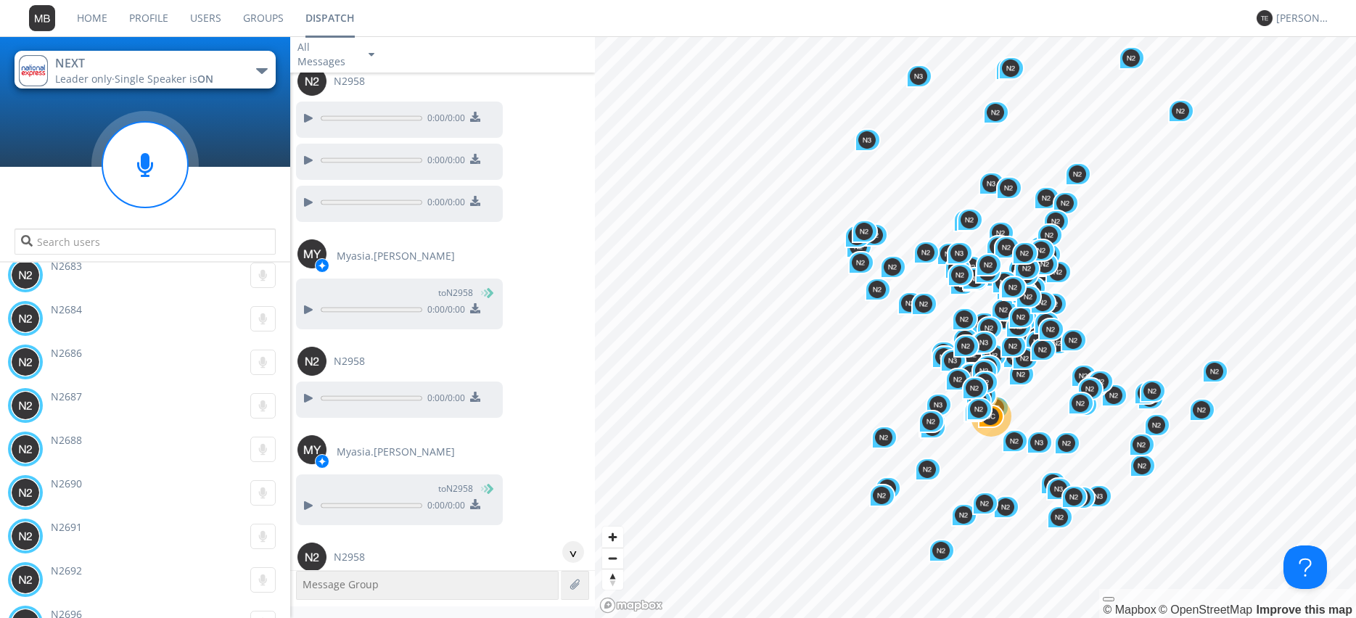
scroll to position [77413, 0]
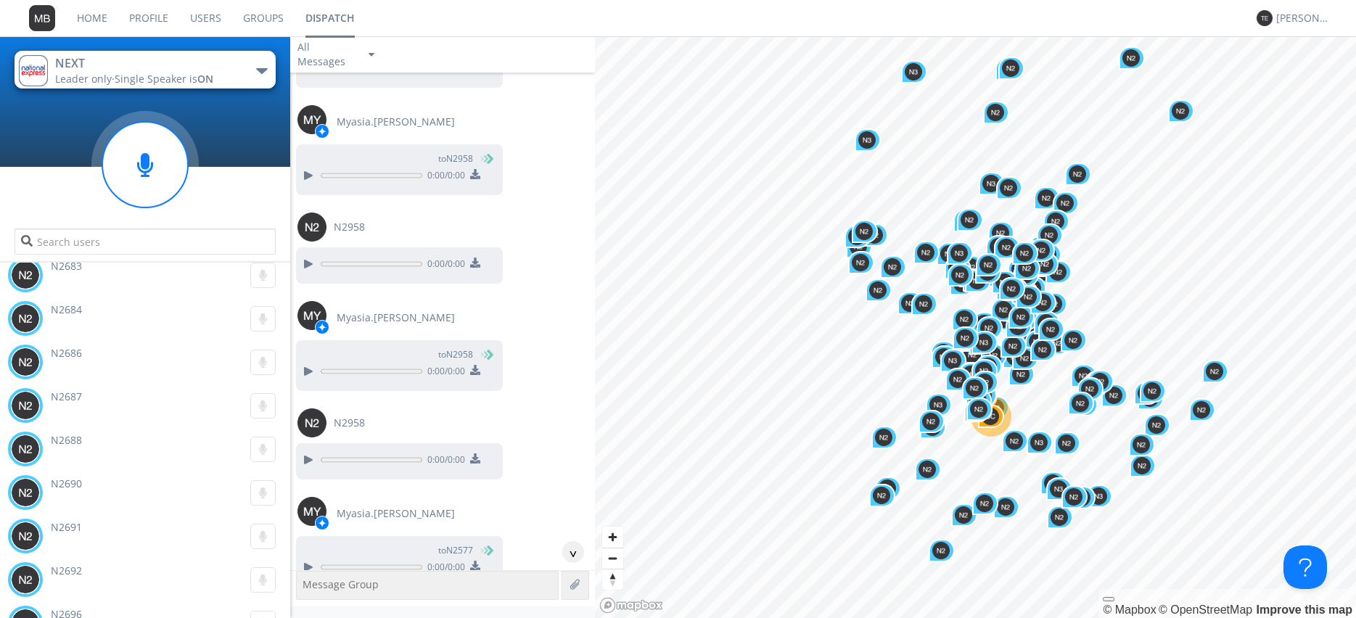
scroll to position [77579, 0]
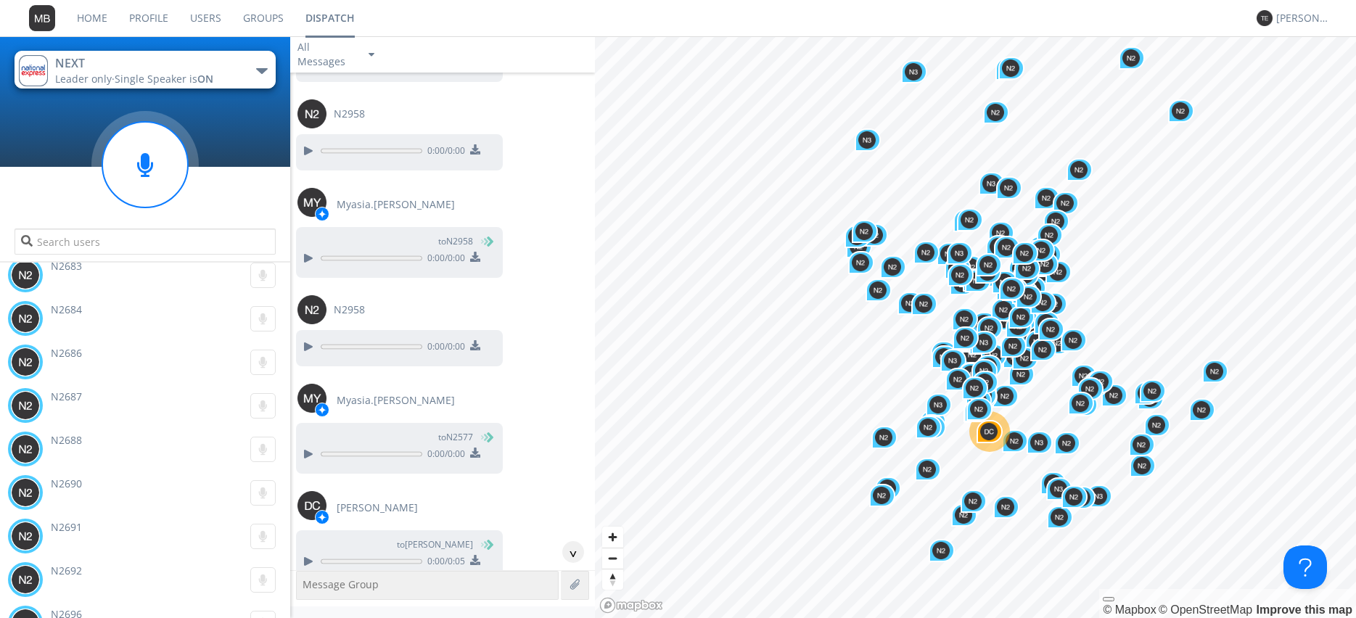
scroll to position [77744, 0]
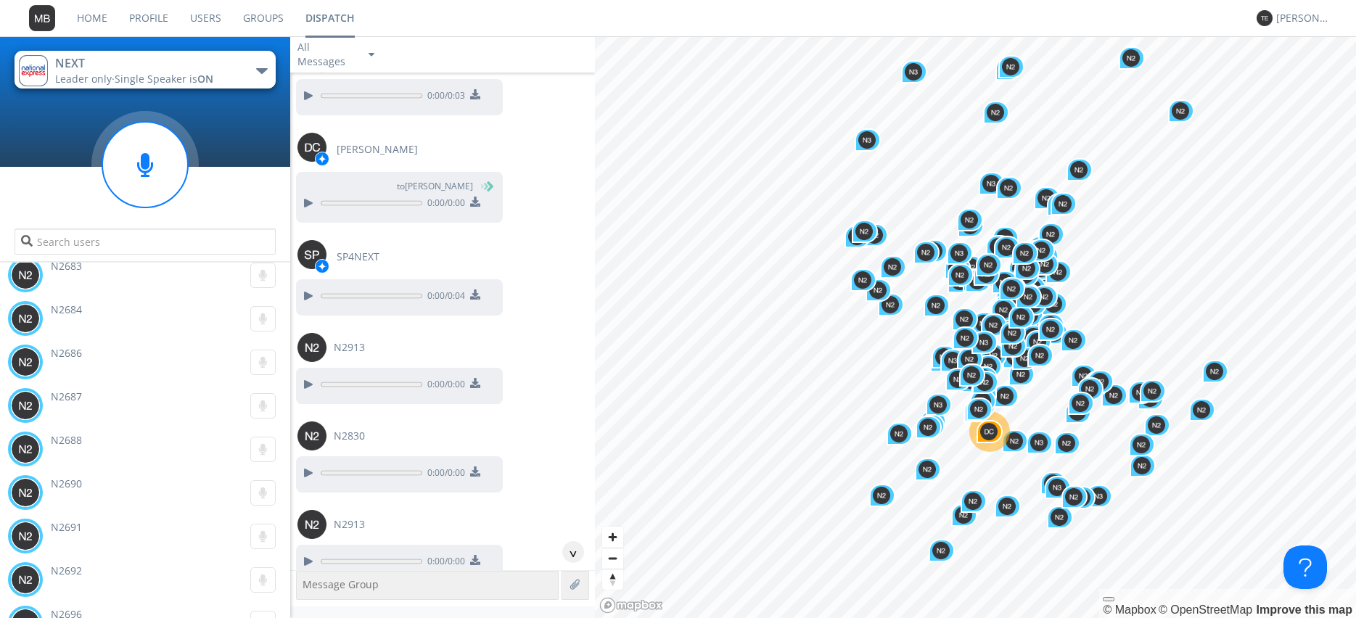
scroll to position [78241, 0]
